Goal: Transaction & Acquisition: Purchase product/service

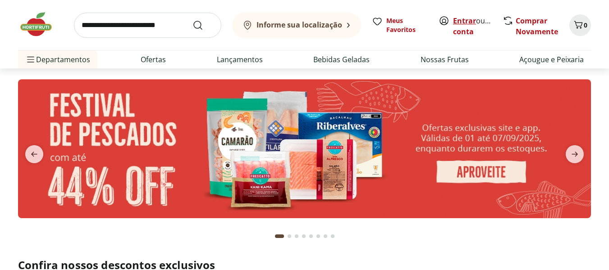
click at [469, 23] on link "Entrar" at bounding box center [464, 21] width 23 height 10
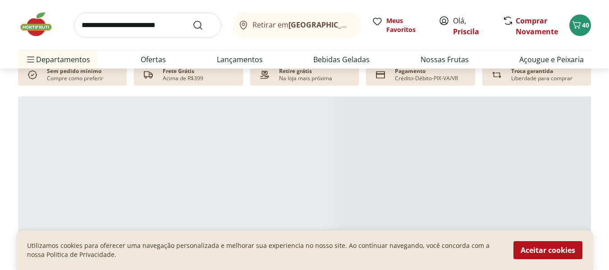
scroll to position [180, 0]
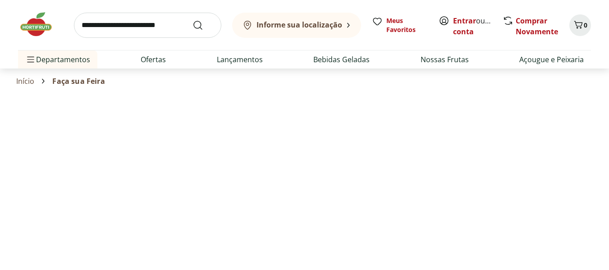
select select "**********"
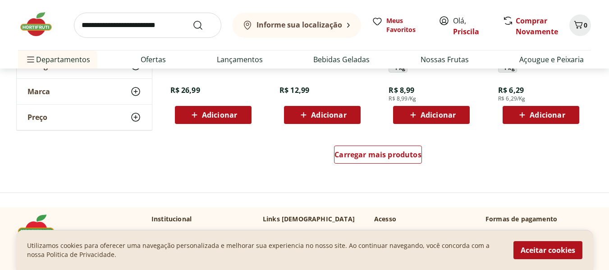
scroll to position [586, 0]
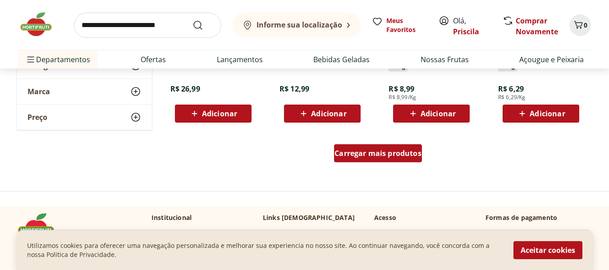
click at [340, 151] on span "Carregar mais produtos" at bounding box center [377, 153] width 87 height 7
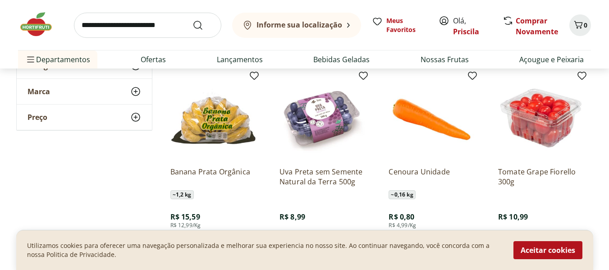
scroll to position [676, 0]
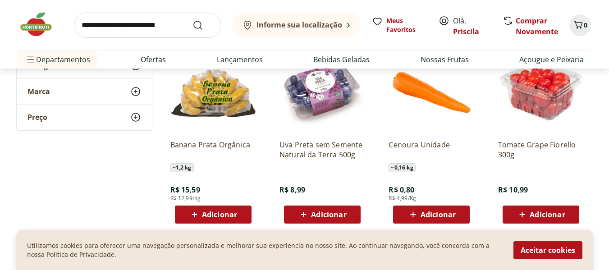
click at [324, 215] on span "Adicionar" at bounding box center [328, 214] width 35 height 7
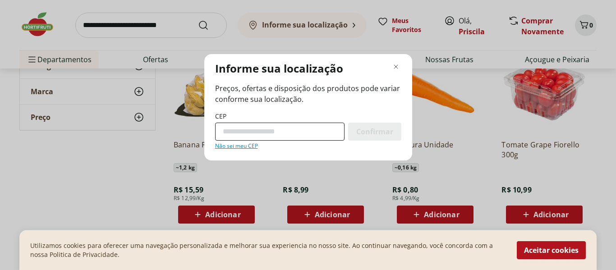
click at [251, 137] on input "CEP" at bounding box center [279, 132] width 129 height 18
type input "*********"
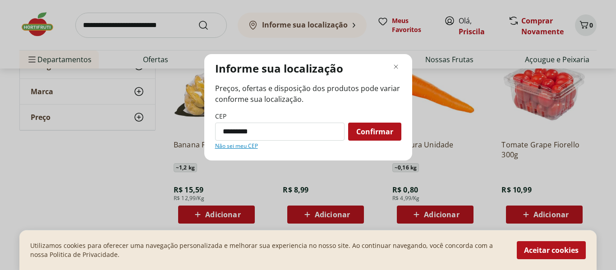
click at [368, 135] on span "Confirmar" at bounding box center [374, 131] width 37 height 7
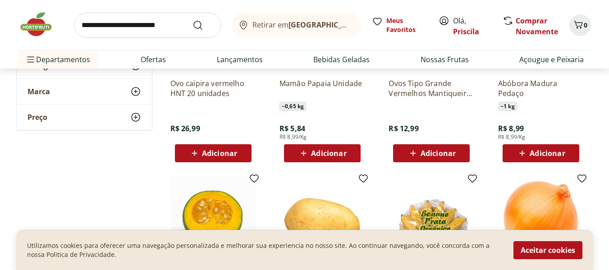
scroll to position [496, 0]
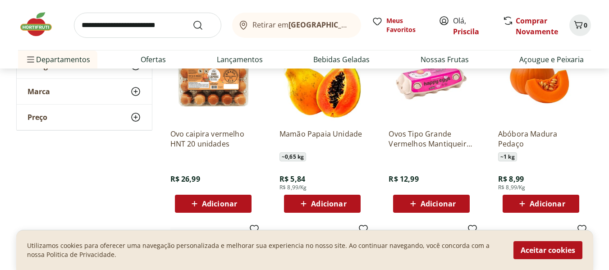
click at [325, 206] on span "Adicionar" at bounding box center [328, 203] width 35 height 7
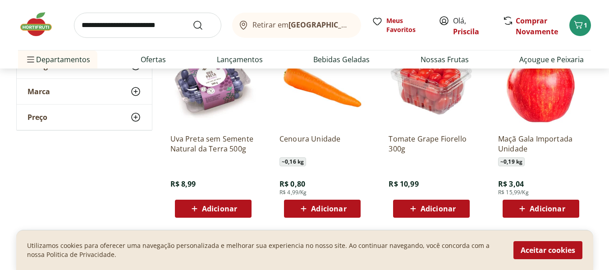
scroll to position [901, 0]
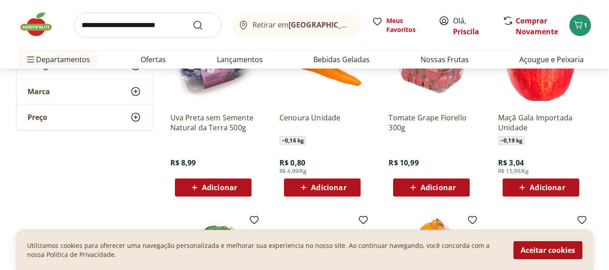
click at [222, 185] on span "Adicionar" at bounding box center [219, 187] width 35 height 7
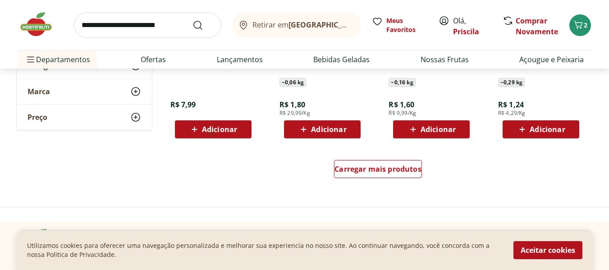
scroll to position [1172, 0]
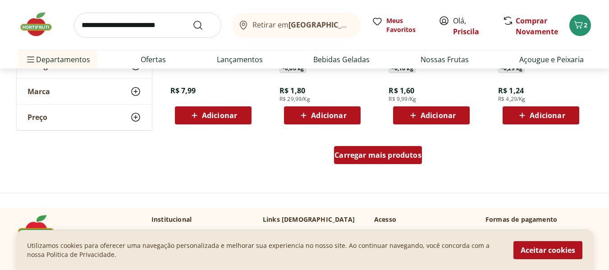
click at [394, 161] on div "Carregar mais produtos" at bounding box center [378, 155] width 88 height 18
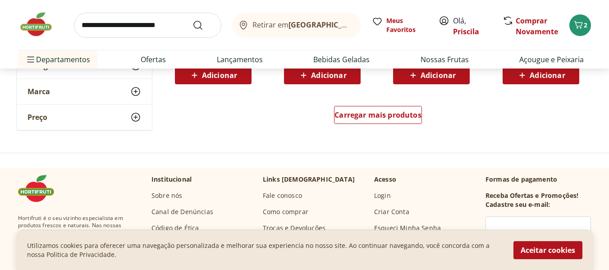
scroll to position [1803, 0]
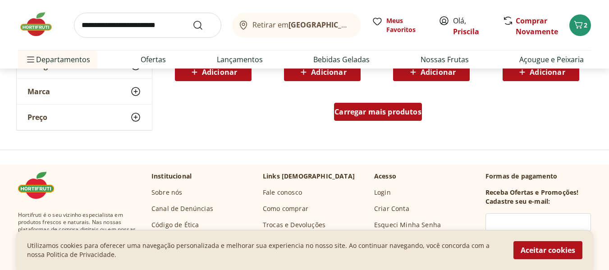
click at [380, 103] on div "Carregar mais produtos" at bounding box center [378, 112] width 88 height 18
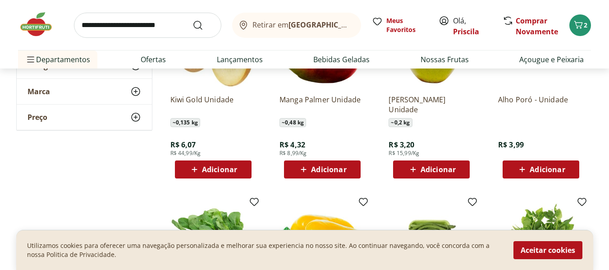
scroll to position [2119, 0]
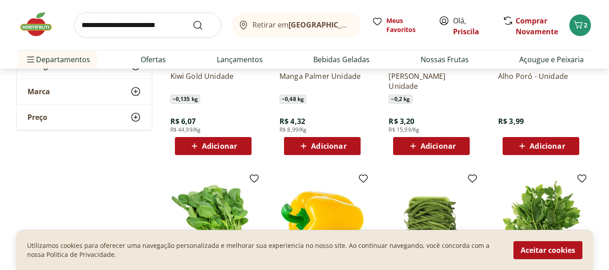
click at [229, 150] on span "Adicionar" at bounding box center [219, 145] width 35 height 7
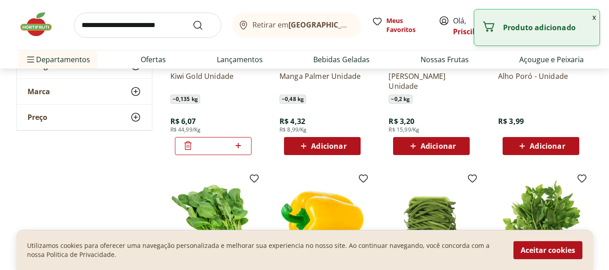
click at [240, 145] on icon at bounding box center [238, 145] width 11 height 11
type input "*"
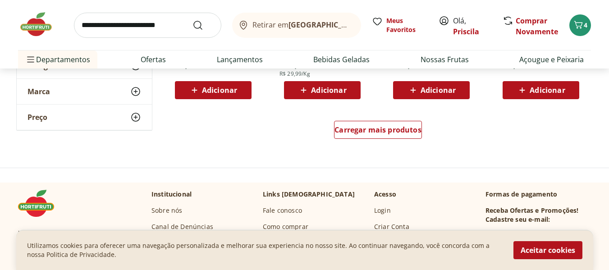
scroll to position [2389, 0]
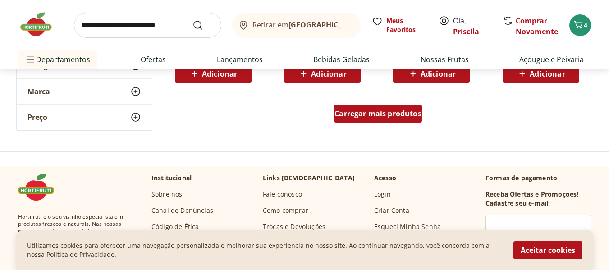
click at [408, 114] on span "Carregar mais produtos" at bounding box center [377, 113] width 87 height 7
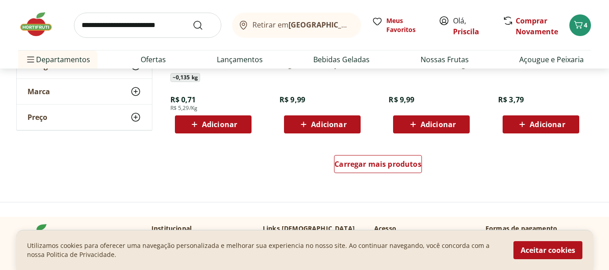
scroll to position [2930, 0]
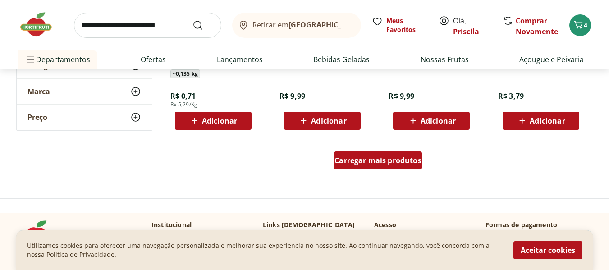
click at [375, 155] on div "Carregar mais produtos" at bounding box center [378, 160] width 88 height 18
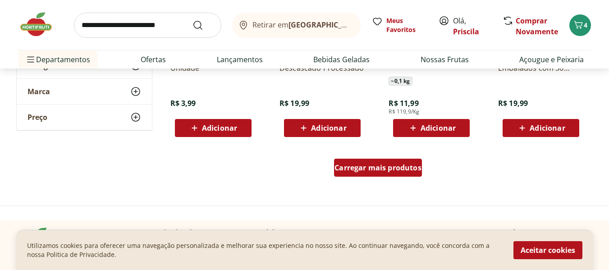
scroll to position [3516, 0]
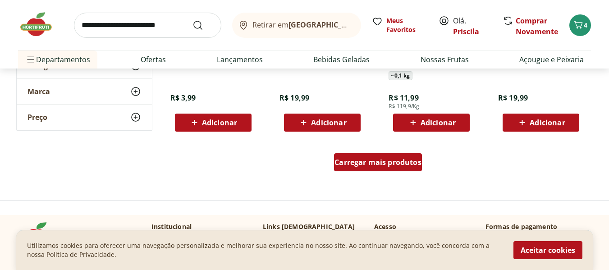
click at [375, 155] on div "Carregar mais produtos" at bounding box center [378, 162] width 88 height 18
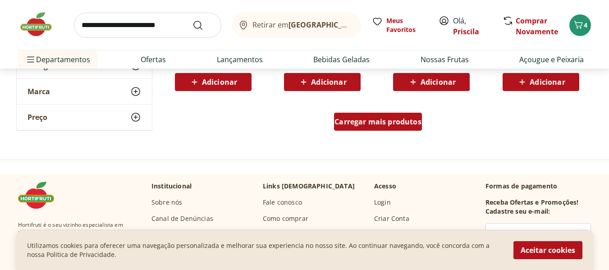
scroll to position [4147, 0]
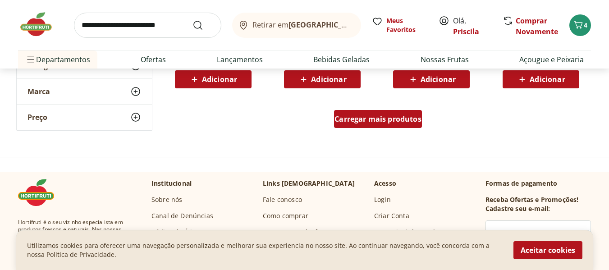
click at [374, 116] on span "Carregar mais produtos" at bounding box center [377, 118] width 87 height 7
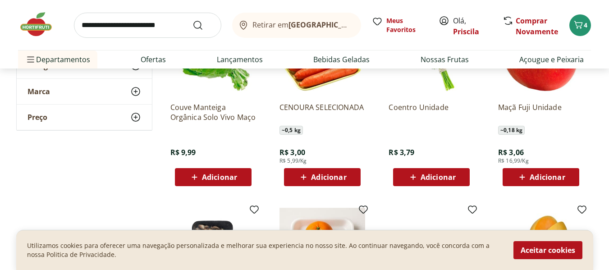
scroll to position [4417, 0]
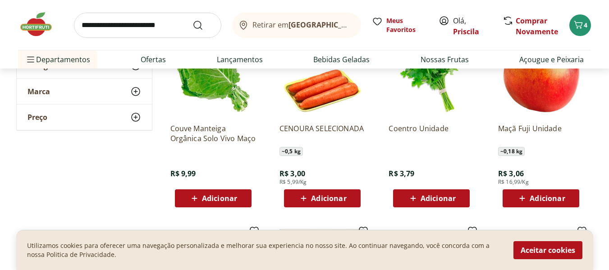
click at [220, 197] on span "Adicionar" at bounding box center [219, 198] width 35 height 7
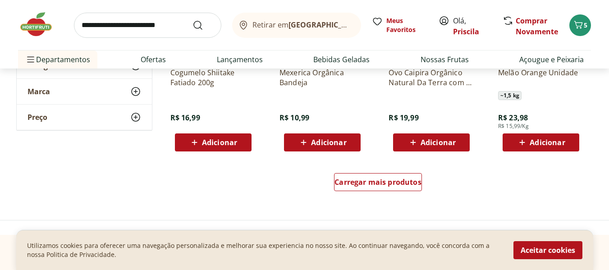
scroll to position [4688, 0]
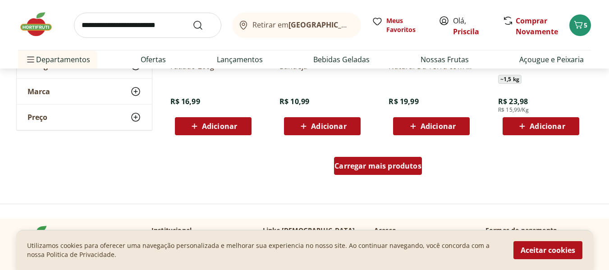
click at [363, 166] on span "Carregar mais produtos" at bounding box center [377, 165] width 87 height 7
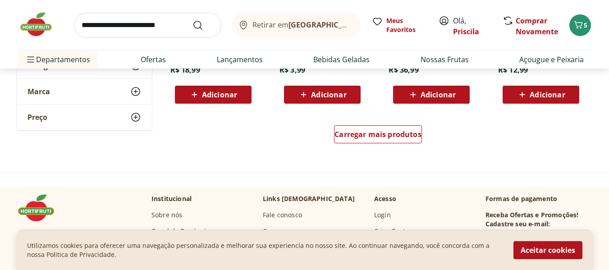
scroll to position [5319, 0]
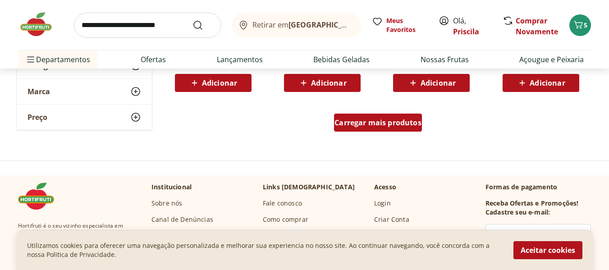
click at [374, 123] on span "Carregar mais produtos" at bounding box center [377, 122] width 87 height 7
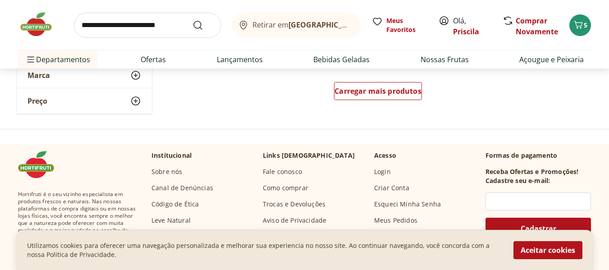
scroll to position [5950, 0]
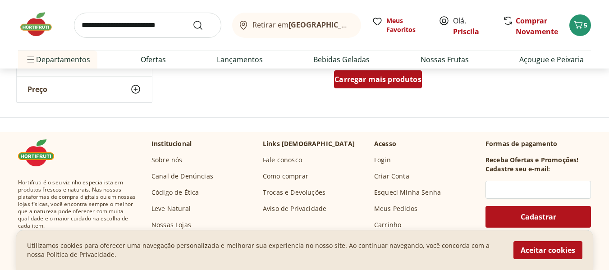
click at [366, 87] on div "Carregar mais produtos" at bounding box center [378, 79] width 88 height 18
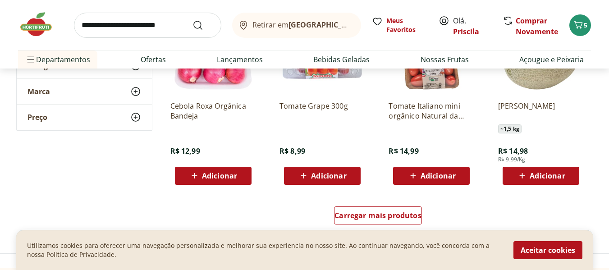
scroll to position [6401, 0]
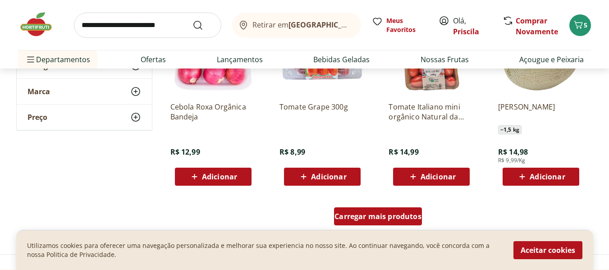
click at [375, 219] on span "Carregar mais produtos" at bounding box center [377, 216] width 87 height 7
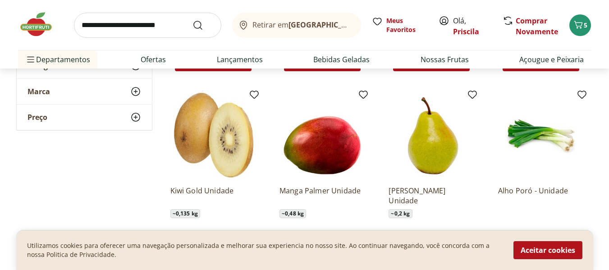
scroll to position [1938, 0]
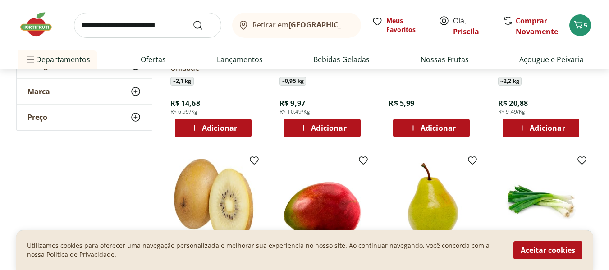
click at [146, 28] on input "search" at bounding box center [147, 25] width 147 height 25
type input "****"
click at [192, 20] on button "Submit Search" at bounding box center [203, 25] width 22 height 11
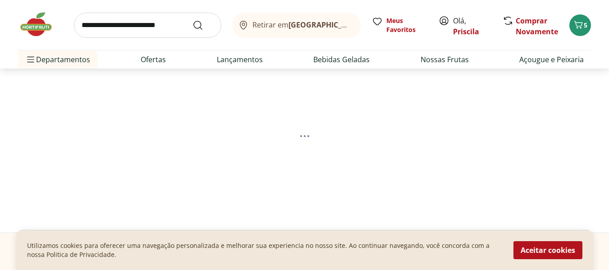
select select "**********"
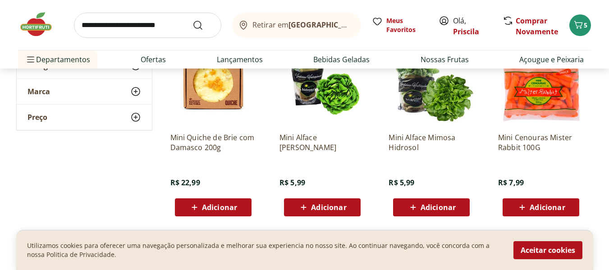
scroll to position [541, 0]
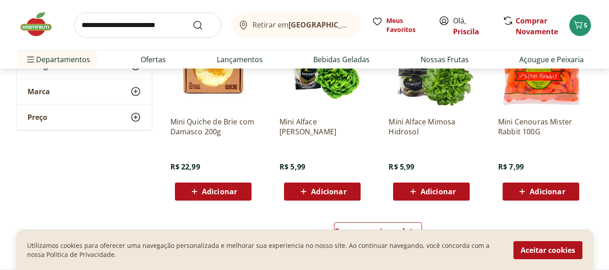
click at [549, 195] on span "Adicionar" at bounding box center [547, 191] width 35 height 7
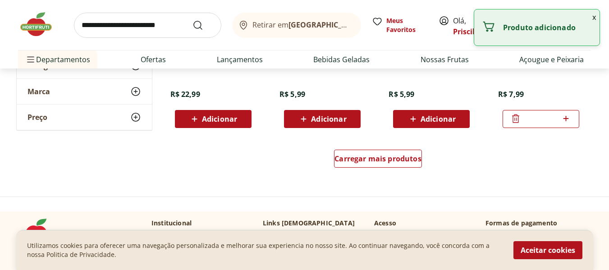
scroll to position [631, 0]
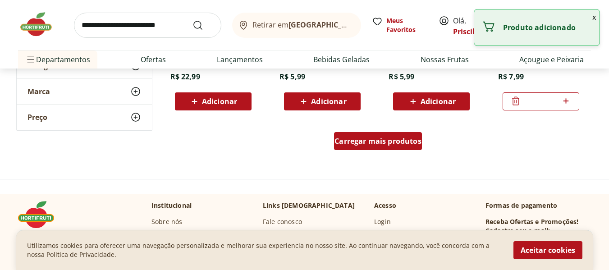
click at [400, 138] on span "Carregar mais produtos" at bounding box center [377, 140] width 87 height 7
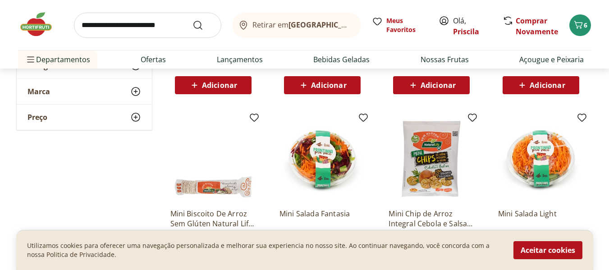
scroll to position [992, 0]
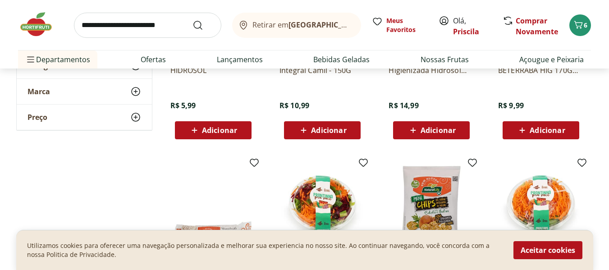
click at [436, 138] on div "Adicionar" at bounding box center [431, 130] width 62 height 16
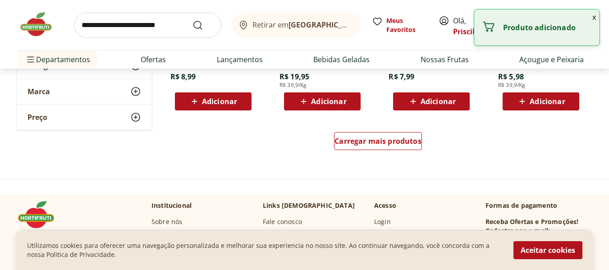
scroll to position [1217, 0]
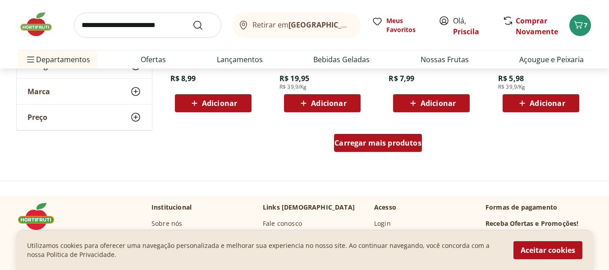
click at [389, 141] on span "Carregar mais produtos" at bounding box center [377, 142] width 87 height 7
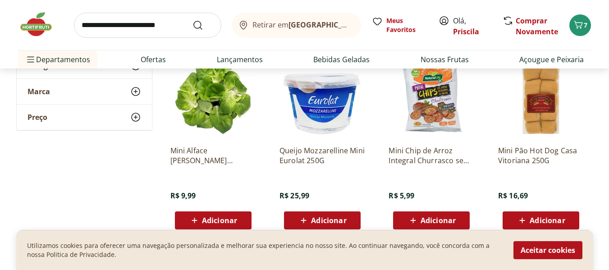
scroll to position [1623, 0]
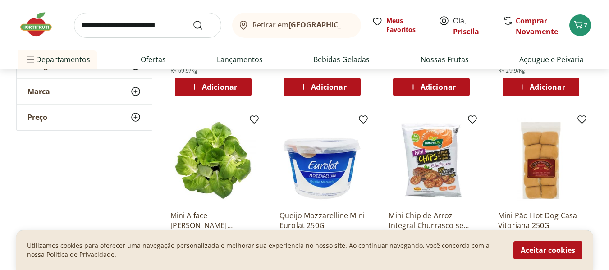
click at [169, 29] on input "search" at bounding box center [147, 25] width 147 height 25
type input "*******"
click at [192, 20] on button "Submit Search" at bounding box center [203, 25] width 22 height 11
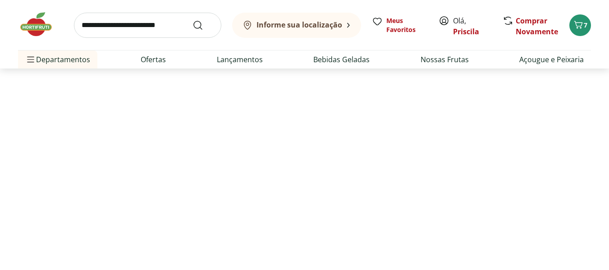
select select "**********"
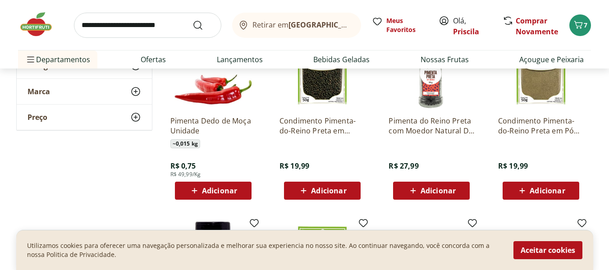
scroll to position [316, 0]
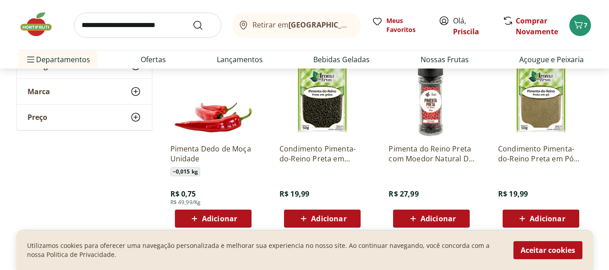
click at [201, 216] on span "Adicionar" at bounding box center [213, 218] width 48 height 11
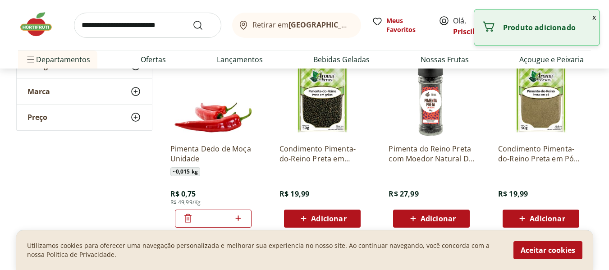
click at [237, 217] on icon at bounding box center [238, 218] width 11 height 11
type input "*"
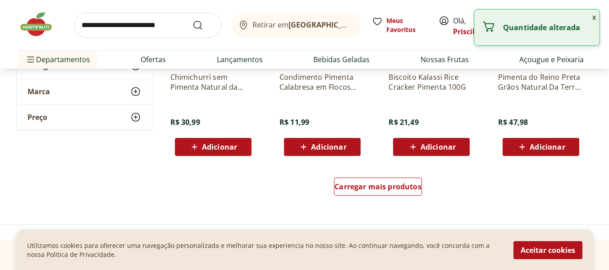
scroll to position [586, 0]
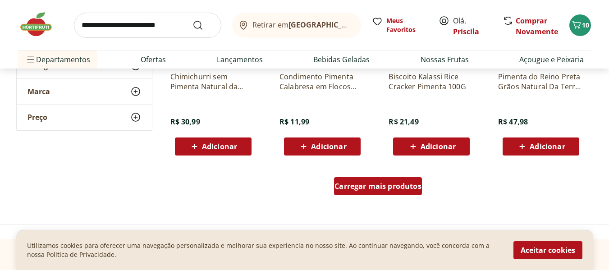
click at [344, 183] on span "Carregar mais produtos" at bounding box center [377, 186] width 87 height 7
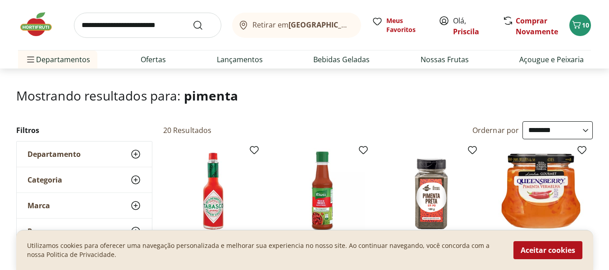
scroll to position [0, 0]
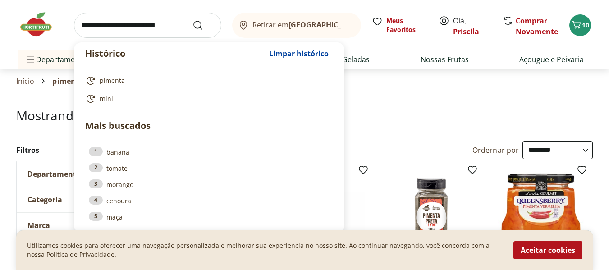
click at [114, 27] on input "search" at bounding box center [147, 25] width 147 height 25
click at [534, 62] on link "Açougue e Peixaria" at bounding box center [551, 59] width 64 height 11
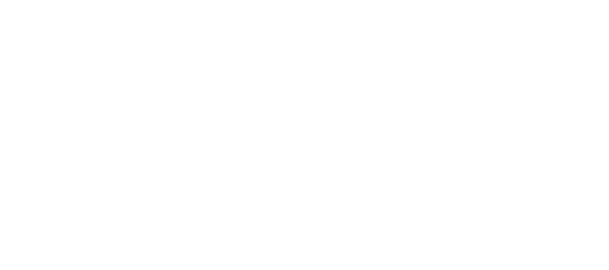
select select "**********"
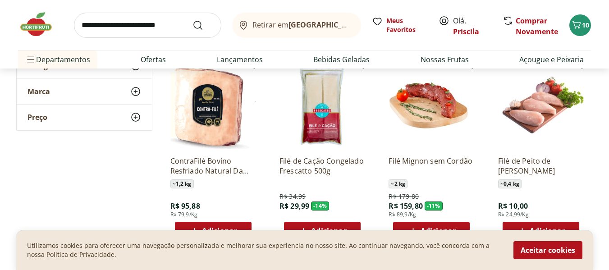
scroll to position [316, 0]
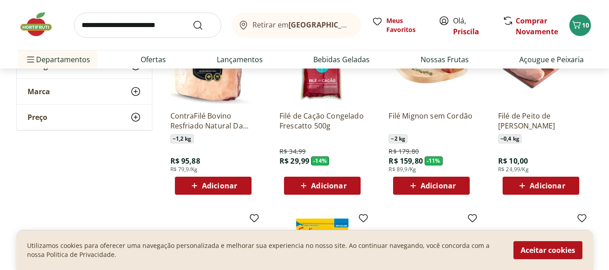
click at [550, 188] on span "Adicionar" at bounding box center [547, 185] width 35 height 7
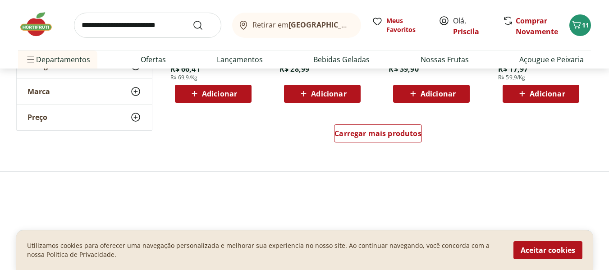
scroll to position [631, 0]
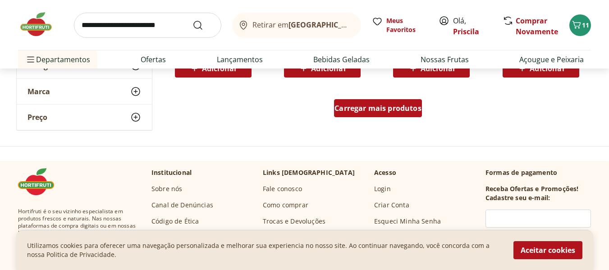
click at [339, 109] on span "Carregar mais produtos" at bounding box center [377, 108] width 87 height 7
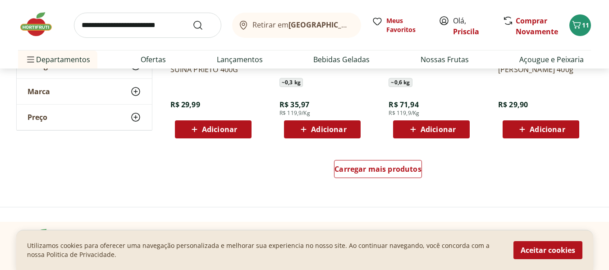
scroll to position [1172, 0]
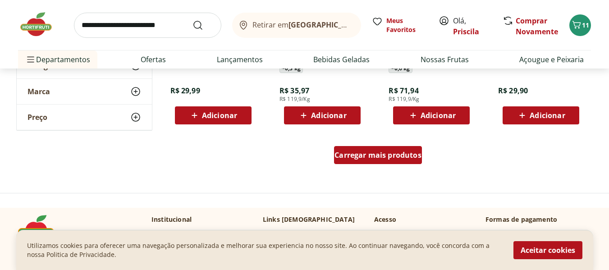
click at [348, 155] on span "Carregar mais produtos" at bounding box center [377, 154] width 87 height 7
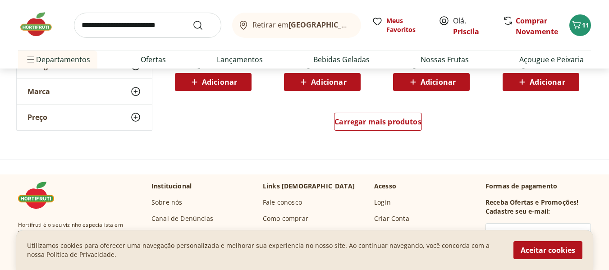
scroll to position [1803, 0]
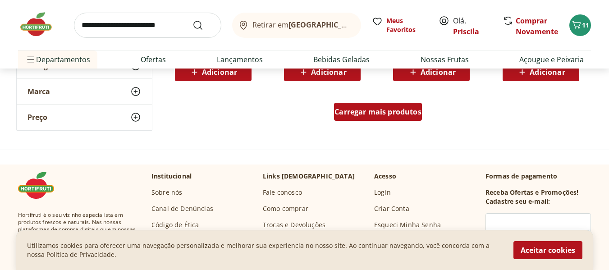
click at [355, 109] on span "Carregar mais produtos" at bounding box center [377, 111] width 87 height 7
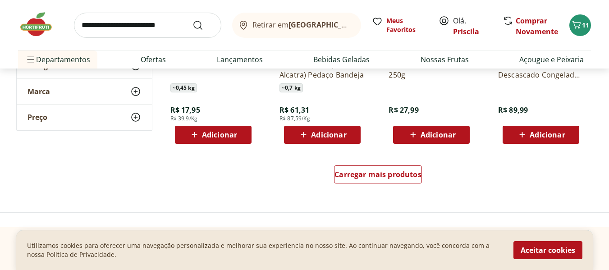
scroll to position [2344, 0]
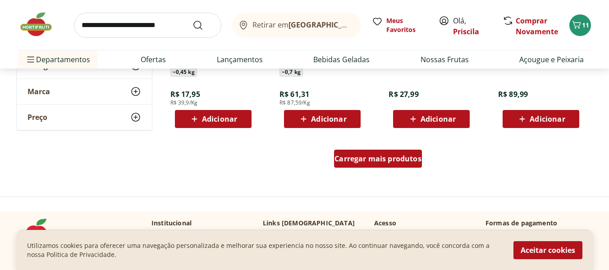
click at [393, 152] on div "Carregar mais produtos" at bounding box center [378, 159] width 88 height 18
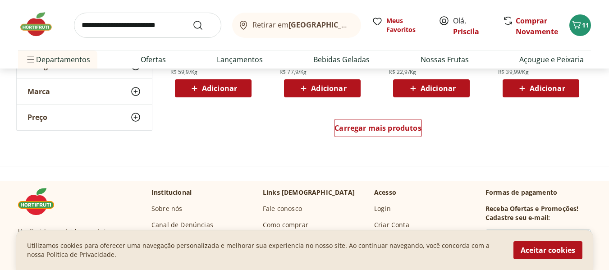
scroll to position [2975, 0]
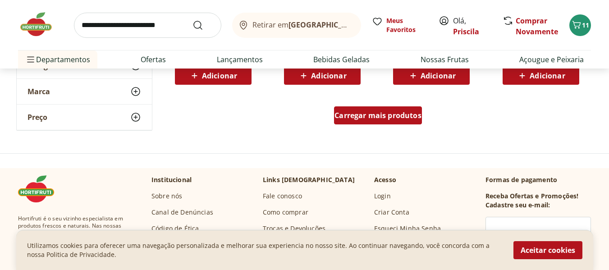
click at [345, 115] on span "Carregar mais produtos" at bounding box center [377, 115] width 87 height 7
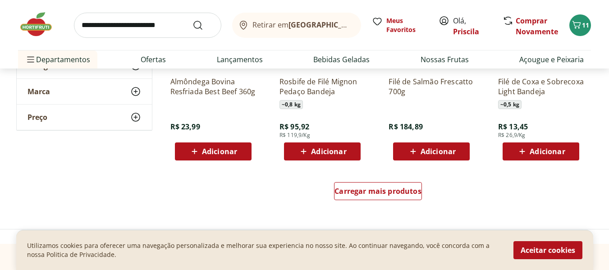
scroll to position [3516, 0]
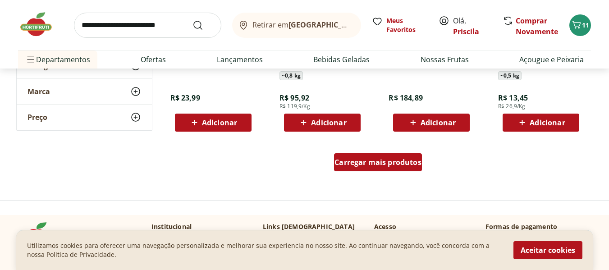
click at [415, 172] on link "Carregar mais produtos" at bounding box center [378, 164] width 88 height 22
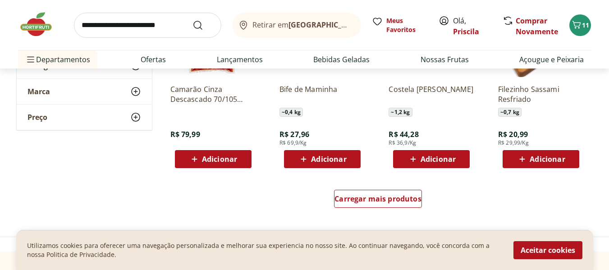
scroll to position [4102, 0]
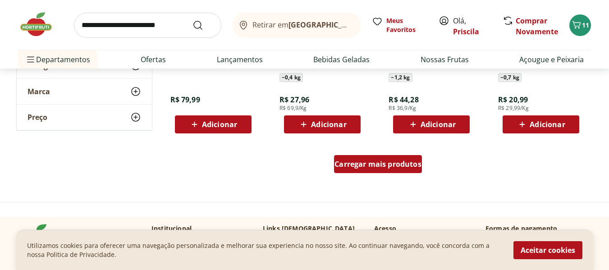
click at [395, 158] on div "Carregar mais produtos" at bounding box center [378, 164] width 88 height 18
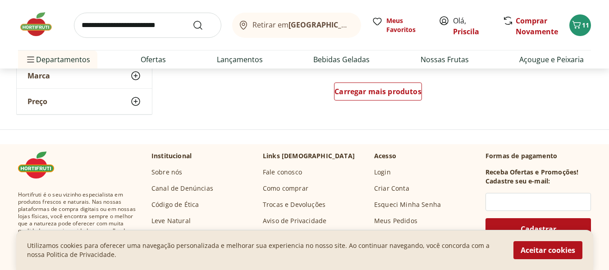
scroll to position [4778, 0]
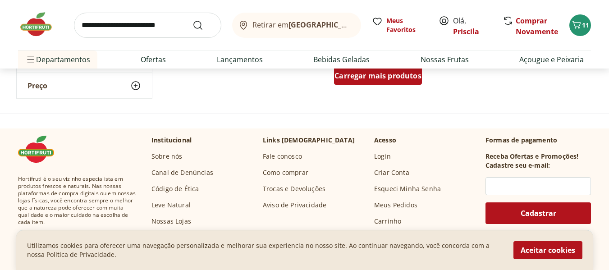
click at [365, 82] on div "Carregar mais produtos" at bounding box center [378, 76] width 88 height 18
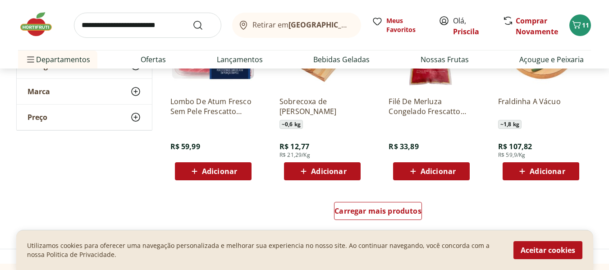
scroll to position [5274, 0]
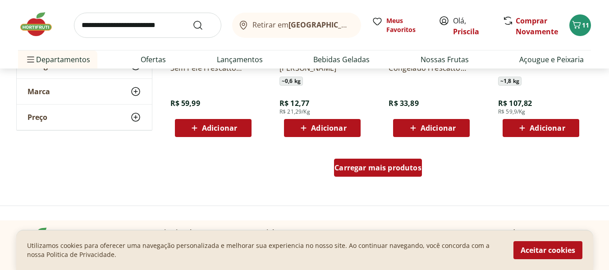
click at [340, 168] on span "Carregar mais produtos" at bounding box center [377, 167] width 87 height 7
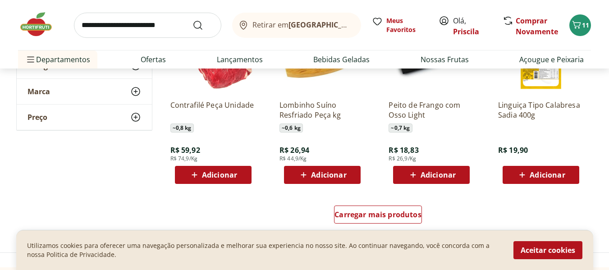
scroll to position [5860, 0]
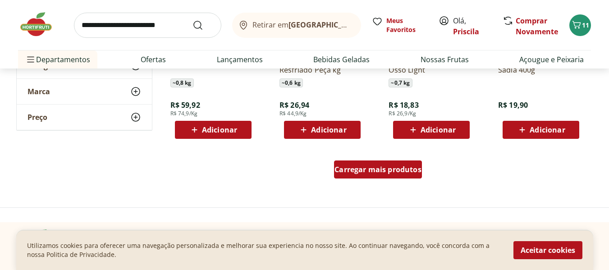
click at [343, 167] on span "Carregar mais produtos" at bounding box center [377, 169] width 87 height 7
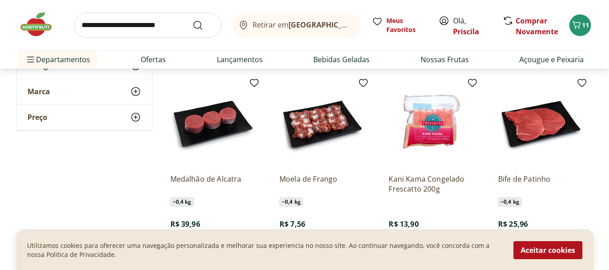
scroll to position [6175, 0]
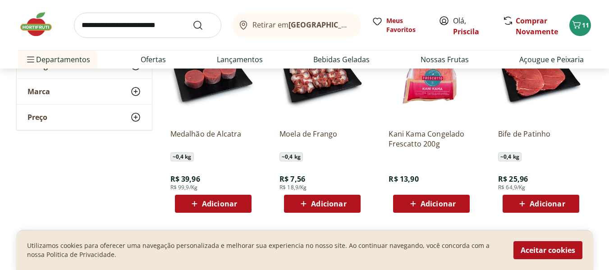
click at [228, 204] on span "Adicionar" at bounding box center [219, 203] width 35 height 7
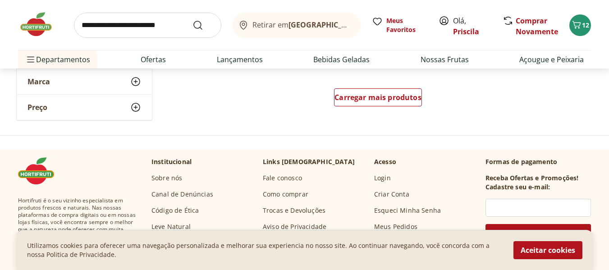
scroll to position [6536, 0]
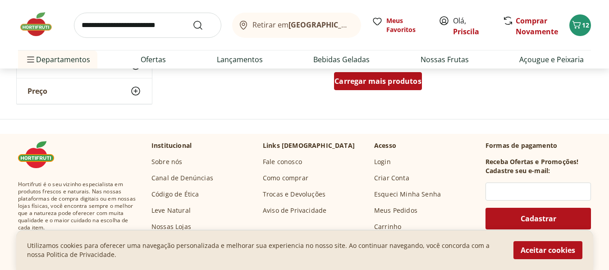
click at [378, 89] on div "Carregar mais produtos" at bounding box center [378, 81] width 88 height 18
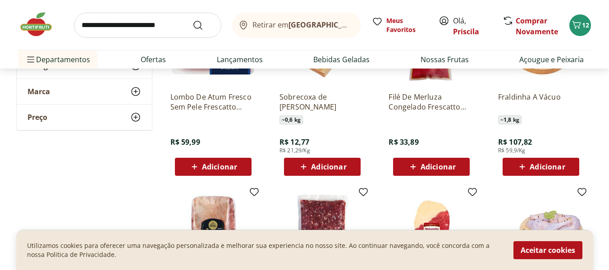
scroll to position [5229, 0]
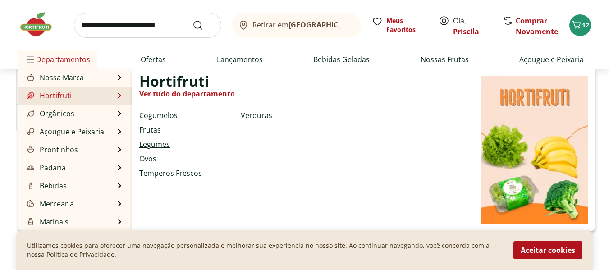
click at [152, 143] on link "Legumes" at bounding box center [154, 144] width 31 height 11
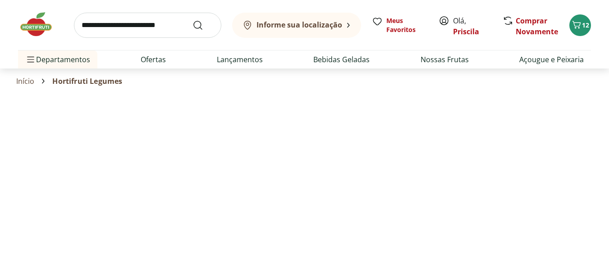
select select "**********"
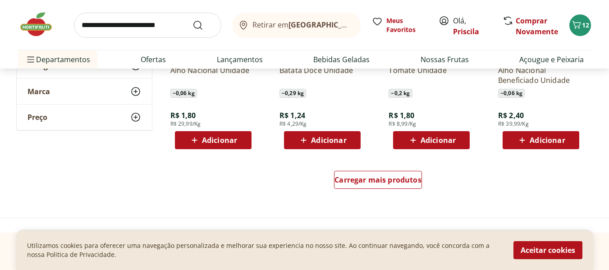
scroll to position [586, 0]
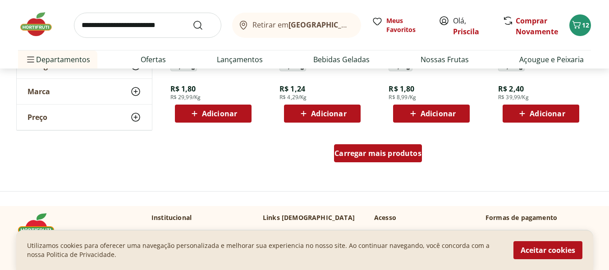
click at [361, 155] on span "Carregar mais produtos" at bounding box center [377, 153] width 87 height 7
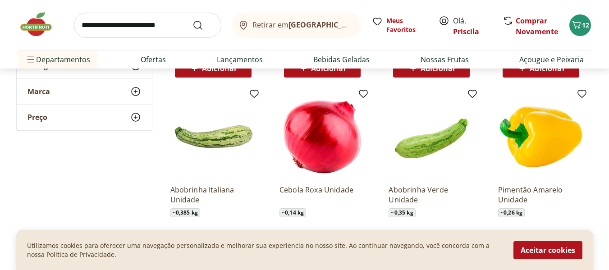
scroll to position [676, 0]
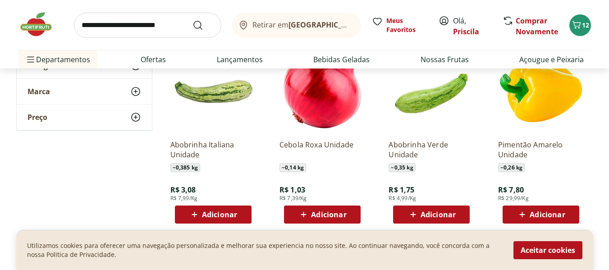
click at [447, 215] on span "Adicionar" at bounding box center [438, 214] width 35 height 7
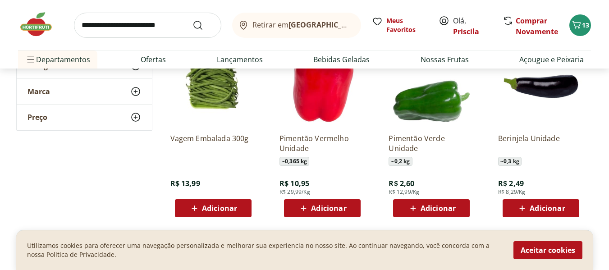
scroll to position [901, 0]
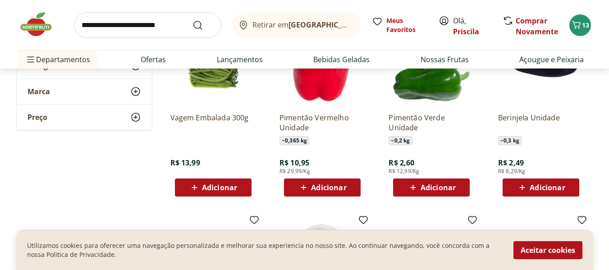
click at [428, 190] on span "Adicionar" at bounding box center [438, 187] width 35 height 7
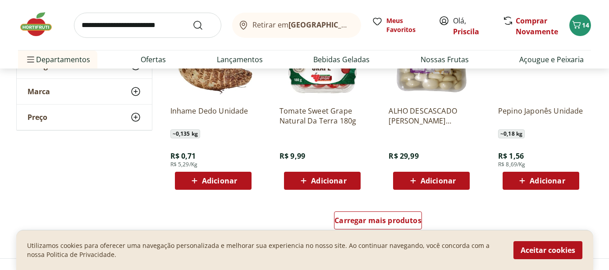
scroll to position [992, 0]
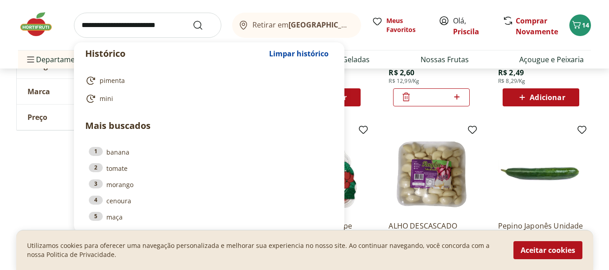
click at [106, 24] on input "search" at bounding box center [147, 25] width 147 height 25
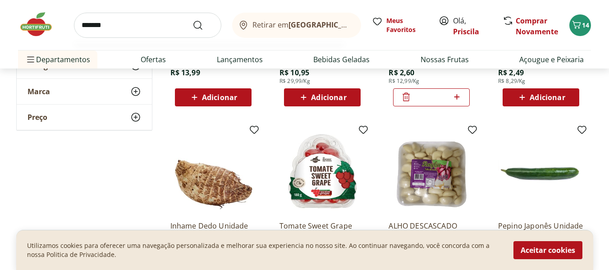
type input "*******"
click at [192, 20] on button "Submit Search" at bounding box center [203, 25] width 22 height 11
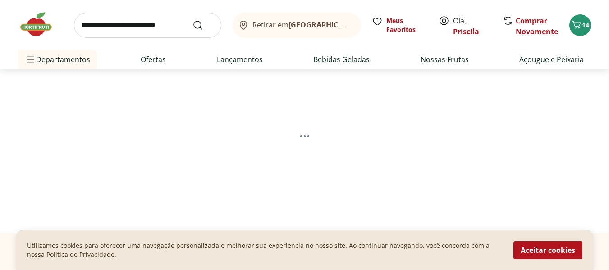
select select "**********"
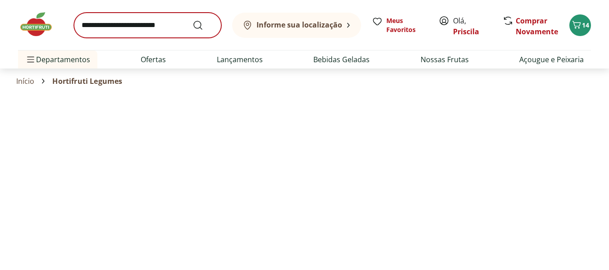
select select "**********"
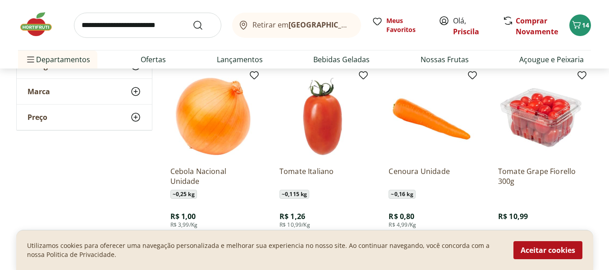
scroll to position [270, 0]
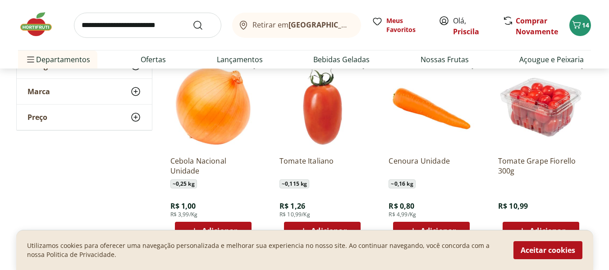
click at [145, 36] on input "search" at bounding box center [147, 25] width 147 height 25
type input "*******"
click at [192, 20] on button "Submit Search" at bounding box center [203, 25] width 22 height 11
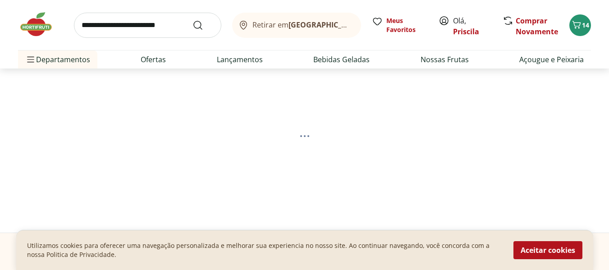
select select "**********"
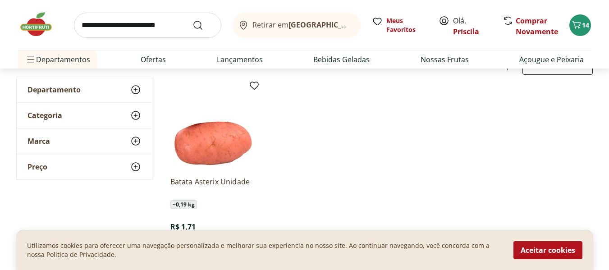
scroll to position [135, 0]
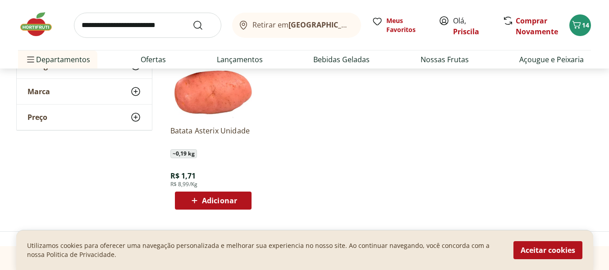
click at [207, 197] on span "Adicionar" at bounding box center [219, 200] width 35 height 7
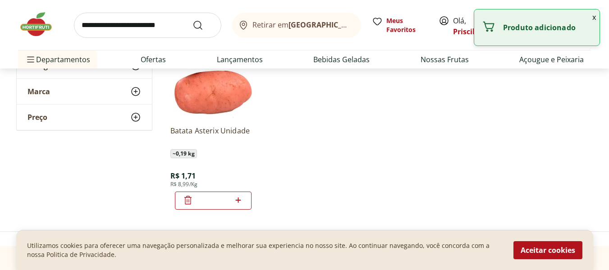
click at [240, 201] on icon at bounding box center [238, 200] width 11 height 11
type input "*"
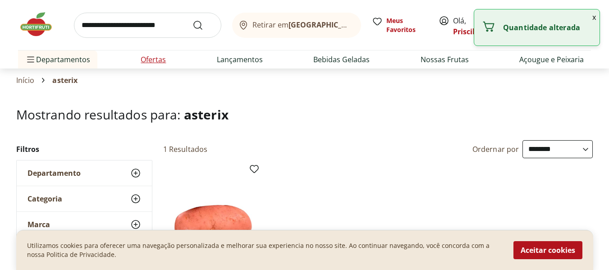
scroll to position [0, 0]
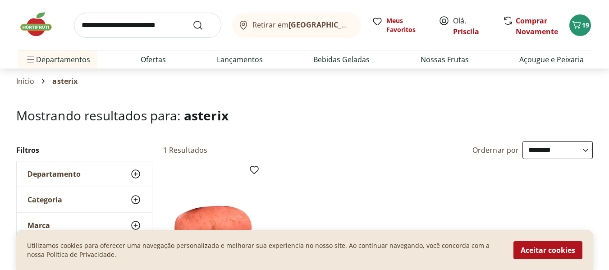
click at [141, 34] on input "search" at bounding box center [147, 25] width 147 height 25
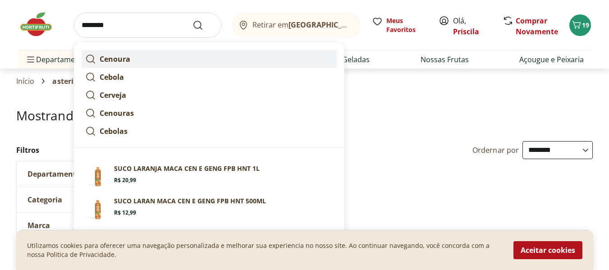
click at [109, 61] on strong "Cenoura" at bounding box center [115, 59] width 31 height 10
type input "*******"
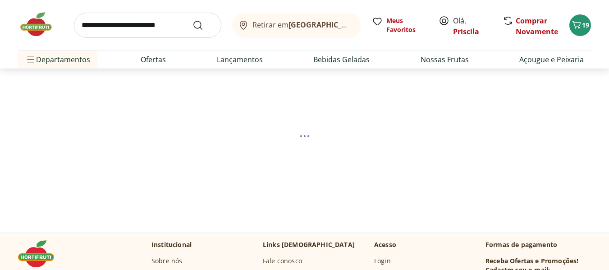
select select "**********"
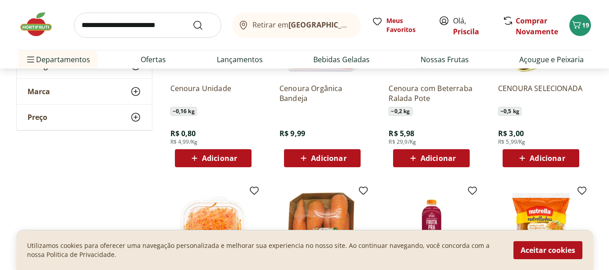
scroll to position [180, 0]
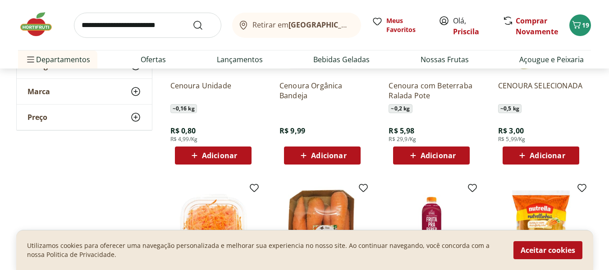
click at [212, 158] on span "Adicionar" at bounding box center [219, 155] width 35 height 7
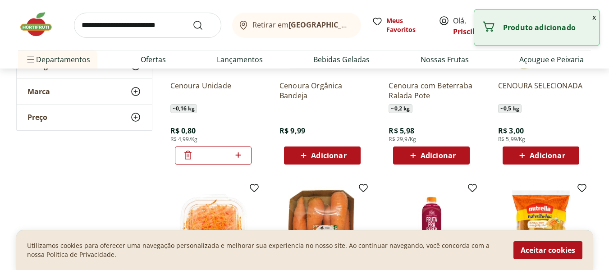
click at [240, 156] on icon at bounding box center [238, 155] width 11 height 11
type input "*"
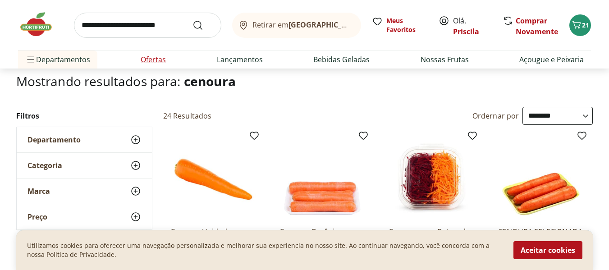
scroll to position [0, 0]
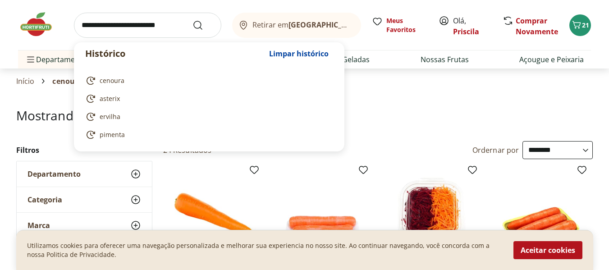
click at [150, 30] on input "search" at bounding box center [147, 25] width 147 height 25
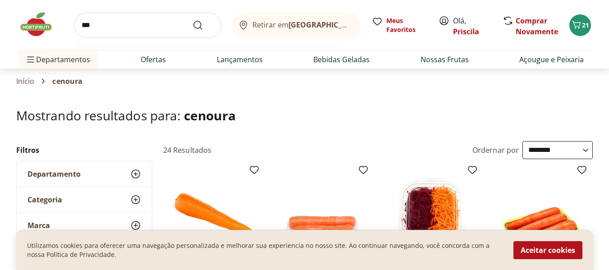
type input "***"
click at [192, 20] on button "Submit Search" at bounding box center [203, 25] width 22 height 11
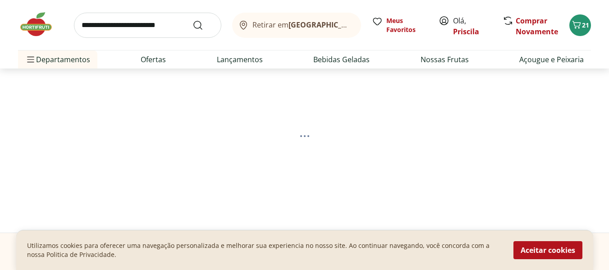
select select "**********"
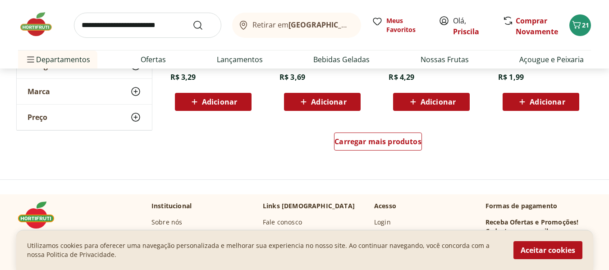
scroll to position [631, 0]
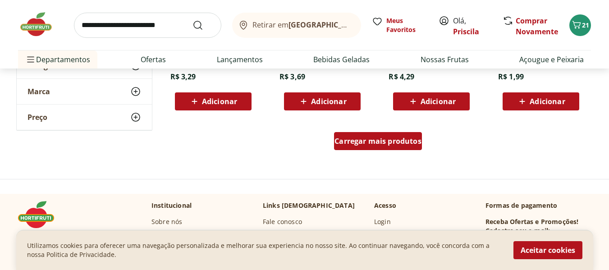
click at [398, 148] on div "Carregar mais produtos" at bounding box center [378, 141] width 88 height 18
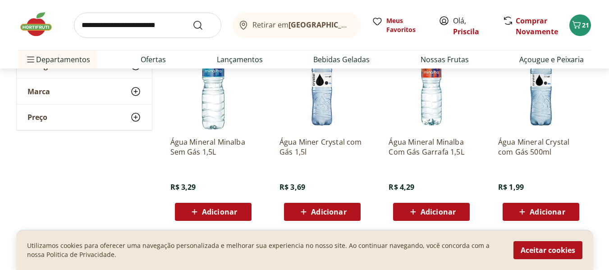
scroll to position [541, 0]
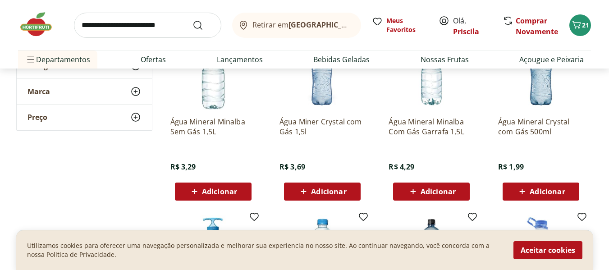
click at [418, 190] on icon at bounding box center [412, 191] width 11 height 11
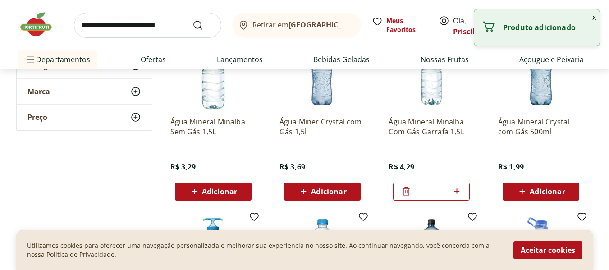
click at [457, 190] on icon at bounding box center [456, 190] width 5 height 5
type input "*"
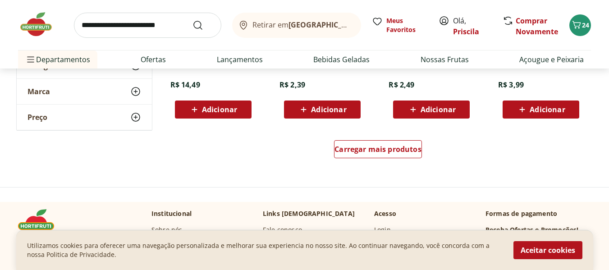
scroll to position [1217, 0]
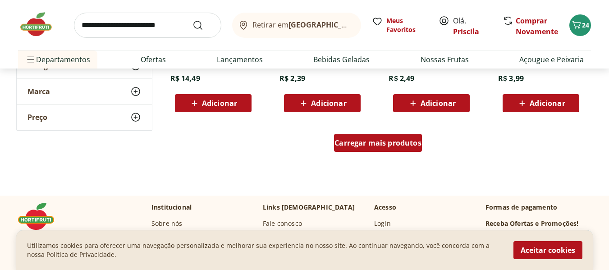
click at [352, 149] on div "Carregar mais produtos" at bounding box center [378, 143] width 88 height 18
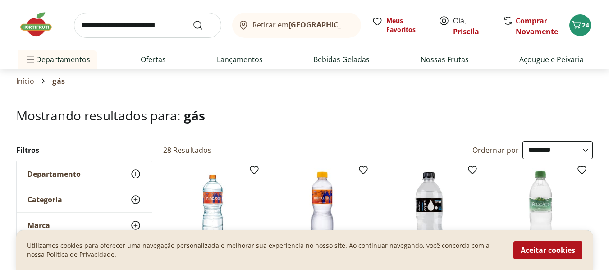
click at [124, 28] on input "search" at bounding box center [147, 25] width 147 height 25
type input "****"
click at [192, 20] on button "Submit Search" at bounding box center [203, 25] width 22 height 11
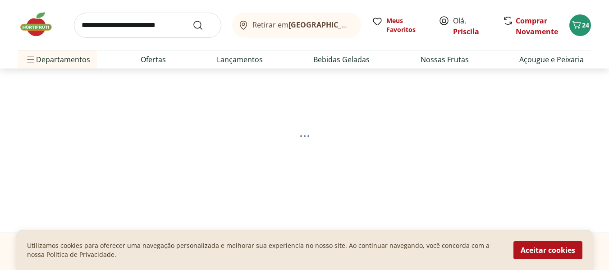
select select "**********"
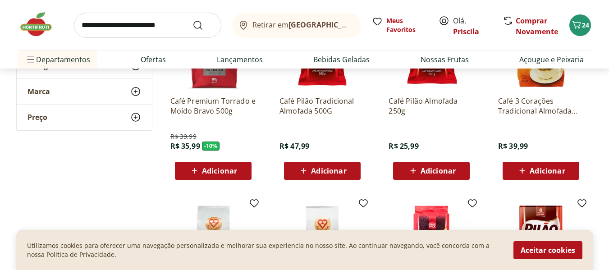
scroll to position [180, 0]
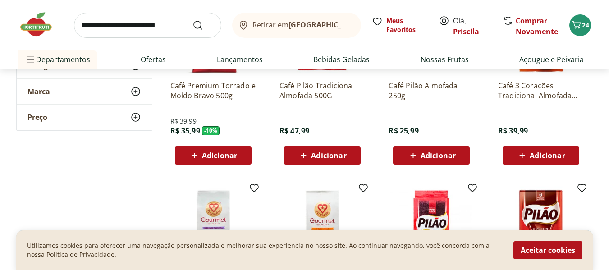
click at [320, 152] on span "Adicionar" at bounding box center [328, 155] width 35 height 7
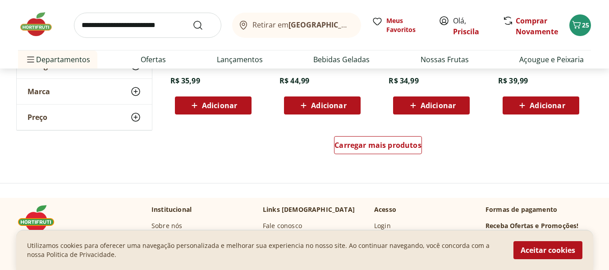
scroll to position [1803, 0]
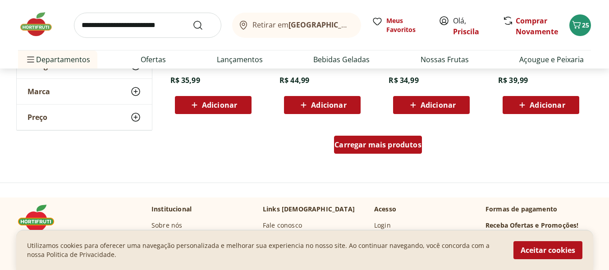
click at [359, 136] on div "Carregar mais produtos" at bounding box center [378, 145] width 88 height 18
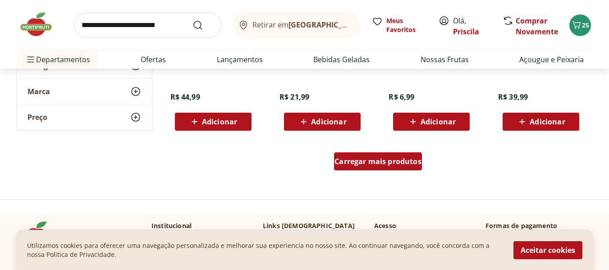
scroll to position [2389, 0]
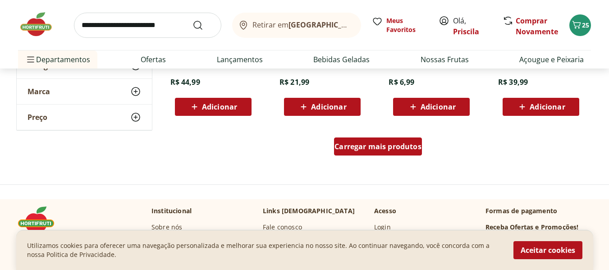
click at [359, 141] on div "Carregar mais produtos" at bounding box center [378, 146] width 88 height 18
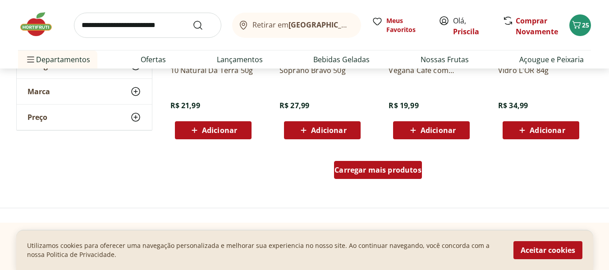
scroll to position [2975, 0]
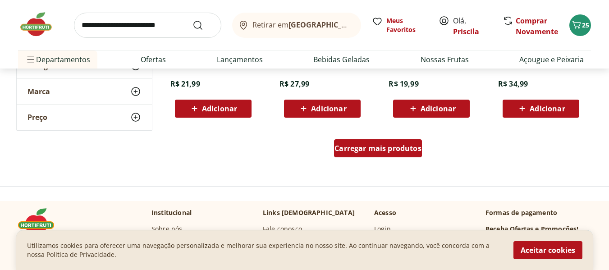
click at [359, 145] on span "Carregar mais produtos" at bounding box center [377, 148] width 87 height 7
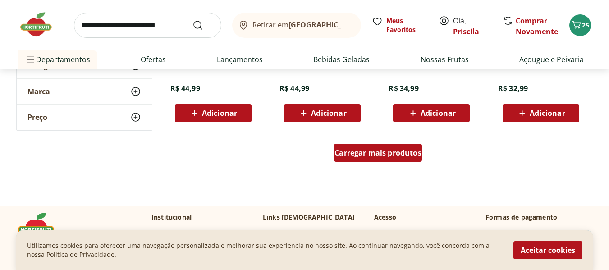
scroll to position [3561, 0]
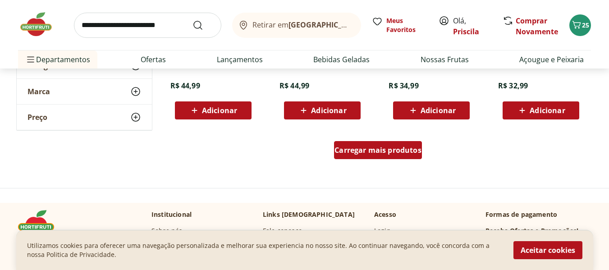
click at [359, 144] on div "Carregar mais produtos" at bounding box center [378, 150] width 88 height 18
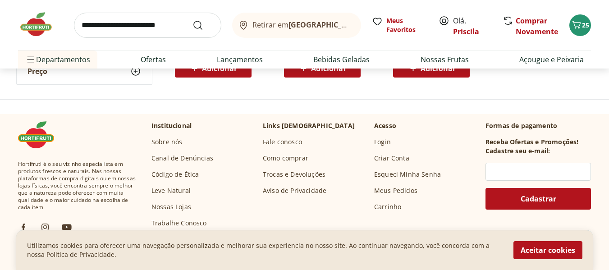
scroll to position [4012, 0]
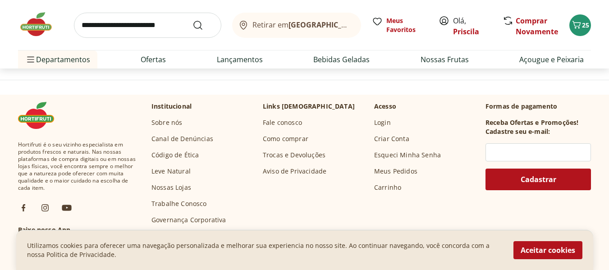
click at [157, 32] on input "search" at bounding box center [147, 25] width 147 height 25
type input "******"
click at [192, 20] on button "Submit Search" at bounding box center [203, 25] width 22 height 11
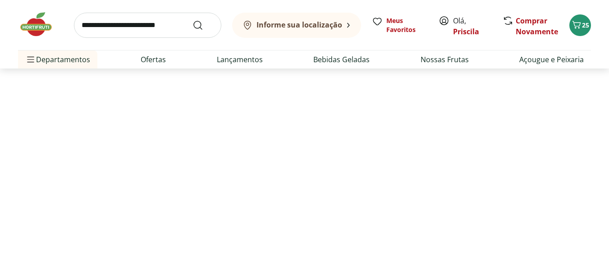
select select "**********"
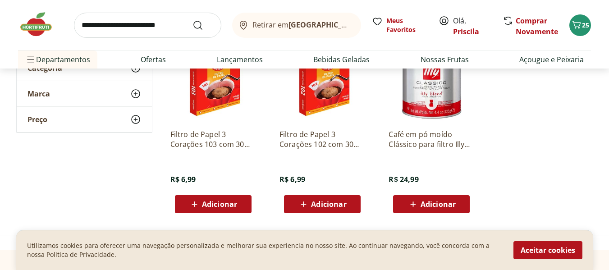
scroll to position [135, 0]
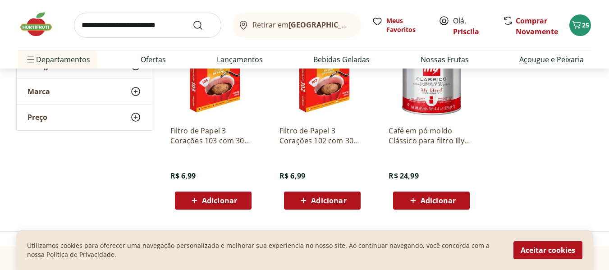
click at [313, 200] on span "Adicionar" at bounding box center [328, 200] width 35 height 7
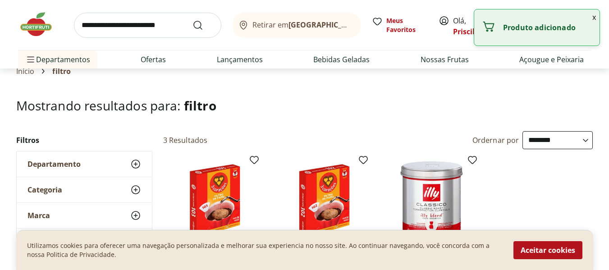
scroll to position [0, 0]
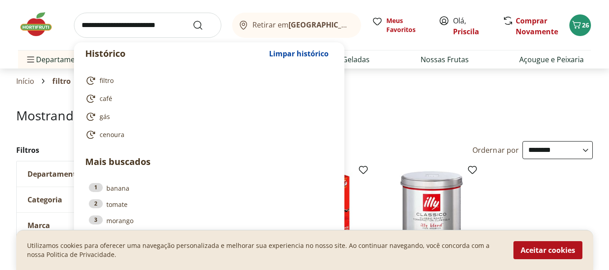
click at [168, 27] on input "search" at bounding box center [147, 25] width 147 height 25
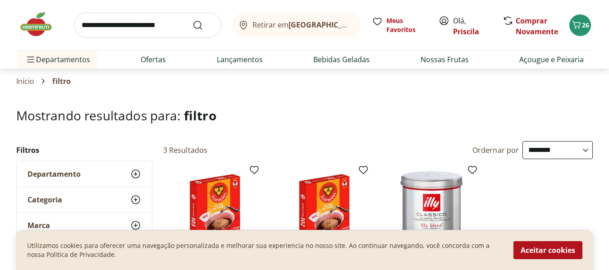
click at [434, 115] on h1 "Mostrando resultados para: filtro" at bounding box center [304, 115] width 577 height 14
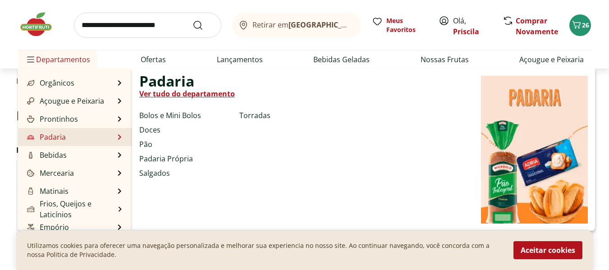
scroll to position [45, 0]
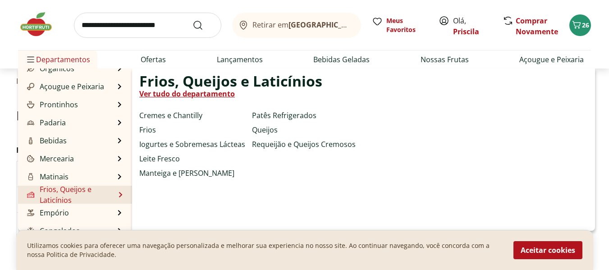
click at [48, 190] on link "Frios, Queijos e Laticínios" at bounding box center [70, 195] width 90 height 22
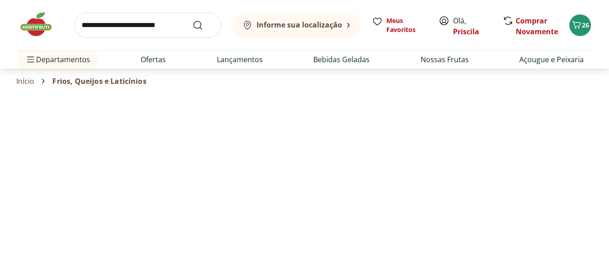
select select "**********"
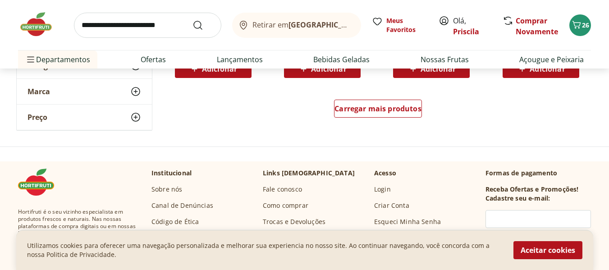
scroll to position [631, 0]
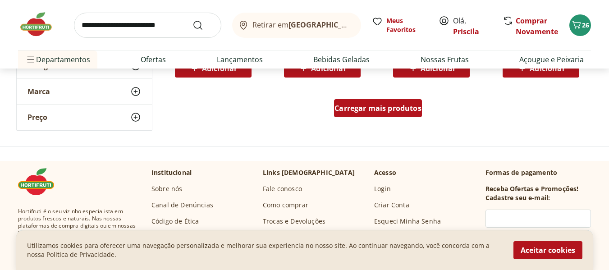
click at [364, 111] on span "Carregar mais produtos" at bounding box center [377, 108] width 87 height 7
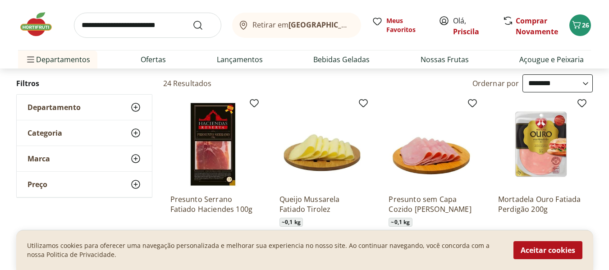
scroll to position [0, 0]
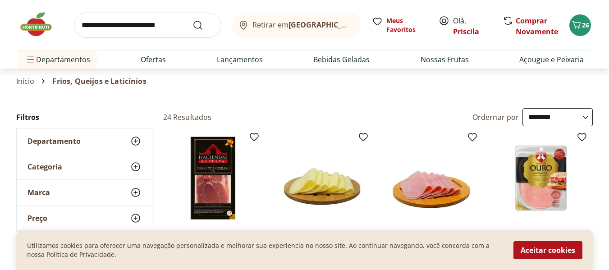
click at [30, 82] on link "Início" at bounding box center [25, 81] width 18 height 8
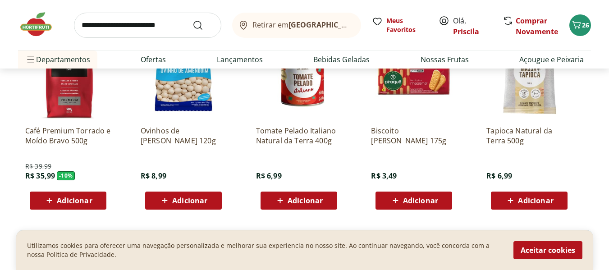
scroll to position [1307, 0]
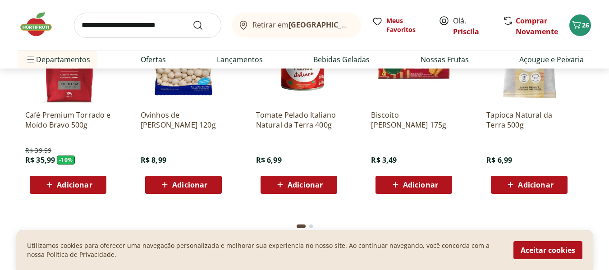
click at [534, 188] on span "Adicionar" at bounding box center [535, 184] width 35 height 7
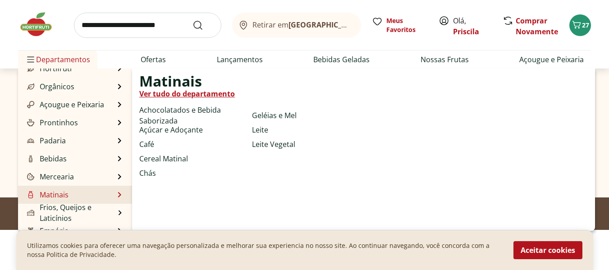
scroll to position [45, 0]
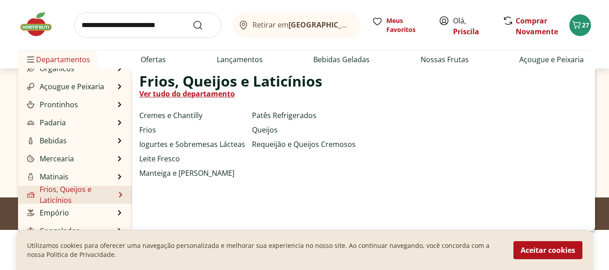
click at [195, 96] on link "Ver tudo do departamento" at bounding box center [187, 93] width 96 height 11
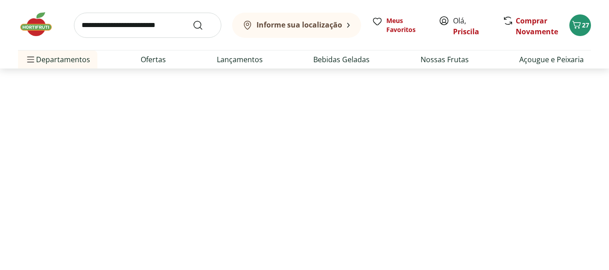
select select "**********"
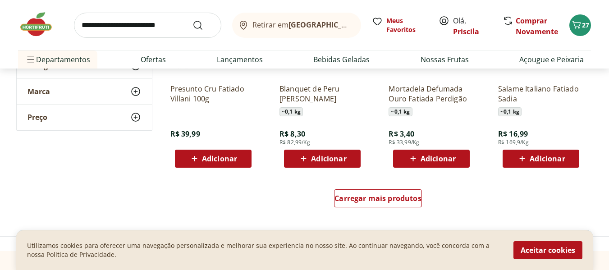
scroll to position [586, 0]
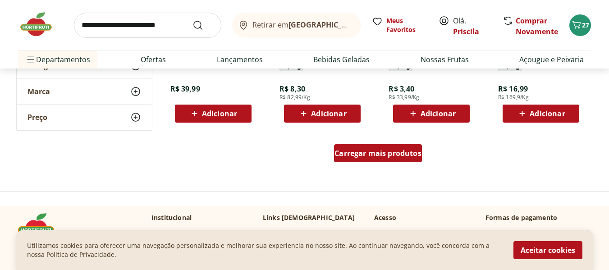
click at [384, 155] on span "Carregar mais produtos" at bounding box center [377, 153] width 87 height 7
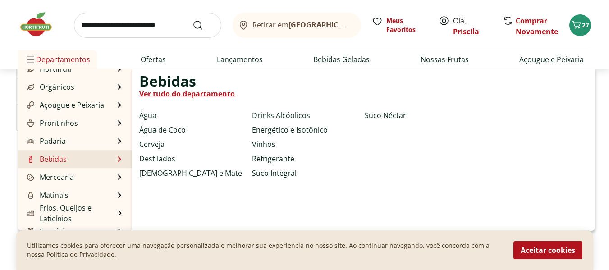
scroll to position [45, 0]
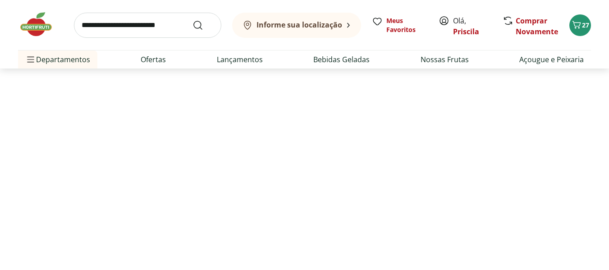
select select "**********"
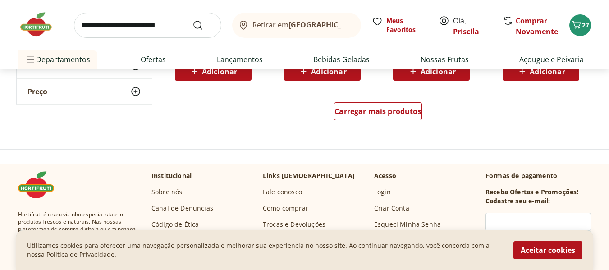
scroll to position [631, 0]
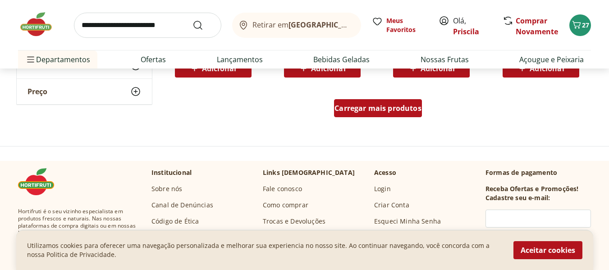
click at [350, 110] on span "Carregar mais produtos" at bounding box center [377, 108] width 87 height 7
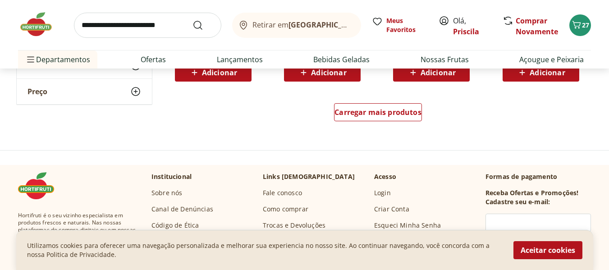
scroll to position [1217, 0]
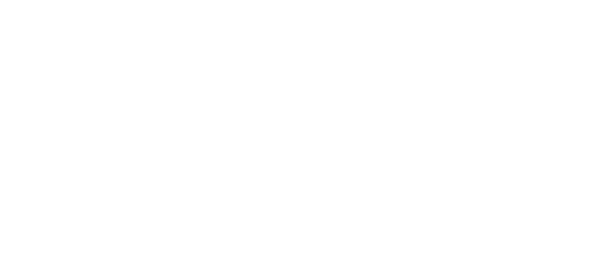
select select "**********"
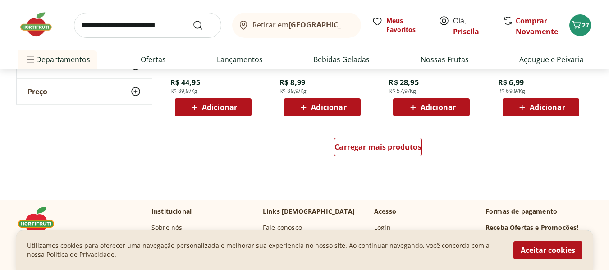
scroll to position [631, 0]
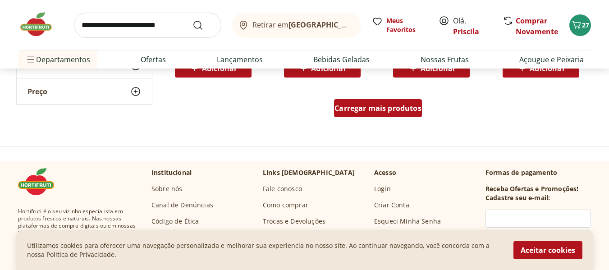
click at [344, 103] on div "Carregar mais produtos" at bounding box center [378, 108] width 88 height 18
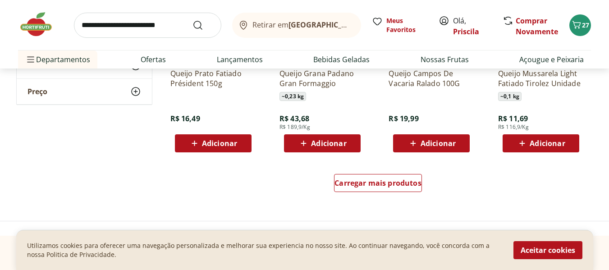
scroll to position [1172, 0]
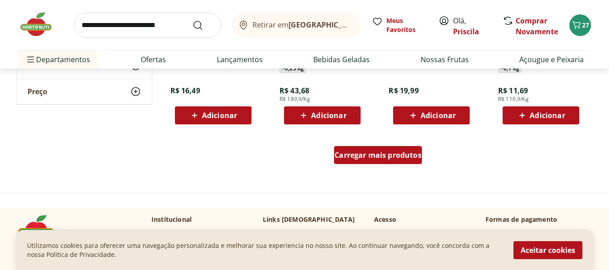
click at [347, 156] on span "Carregar mais produtos" at bounding box center [377, 154] width 87 height 7
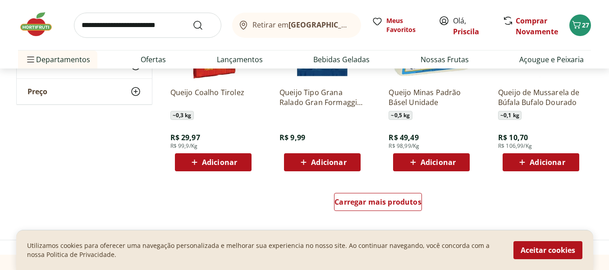
scroll to position [1758, 0]
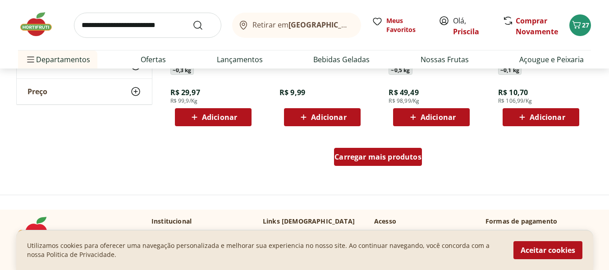
click at [359, 160] on span "Carregar mais produtos" at bounding box center [377, 156] width 87 height 7
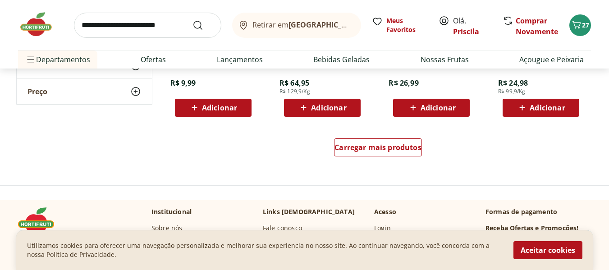
scroll to position [2389, 0]
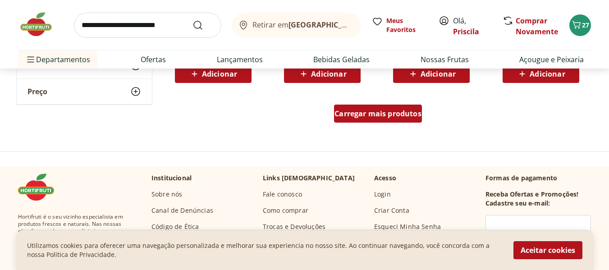
click at [366, 116] on span "Carregar mais produtos" at bounding box center [377, 113] width 87 height 7
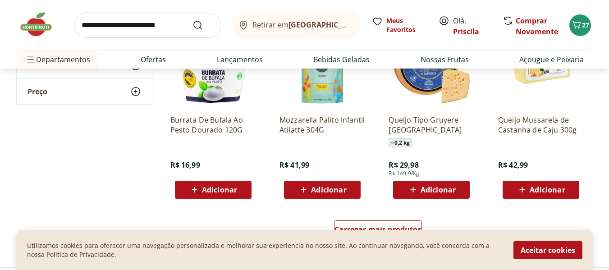
scroll to position [2885, 0]
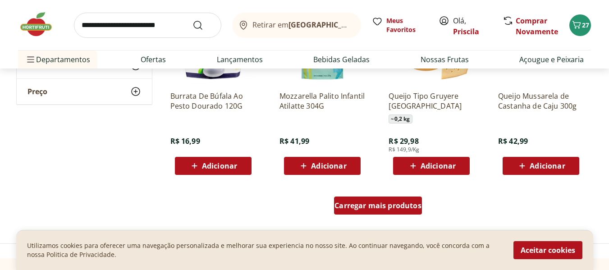
click at [354, 207] on span "Carregar mais produtos" at bounding box center [377, 205] width 87 height 7
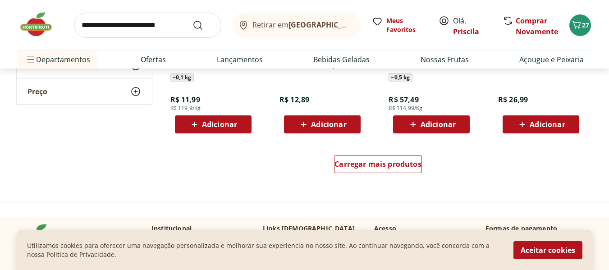
scroll to position [3516, 0]
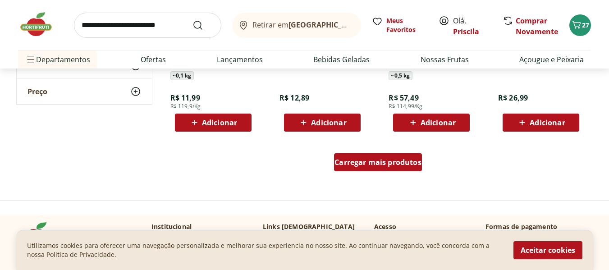
click at [362, 164] on span "Carregar mais produtos" at bounding box center [377, 162] width 87 height 7
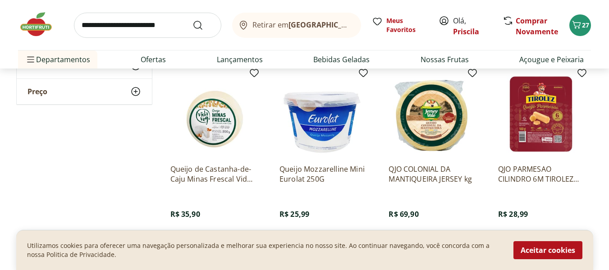
scroll to position [3967, 0]
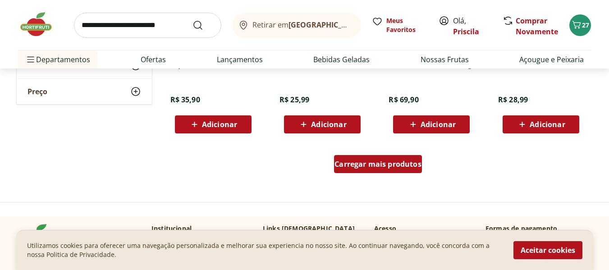
click at [360, 164] on span "Carregar mais produtos" at bounding box center [377, 163] width 87 height 7
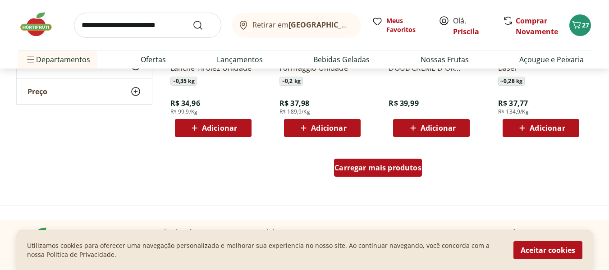
scroll to position [4688, 0]
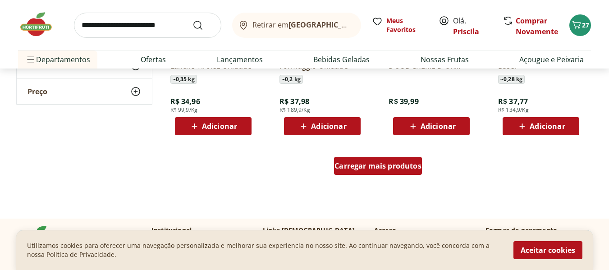
click at [360, 164] on span "Carregar mais produtos" at bounding box center [377, 165] width 87 height 7
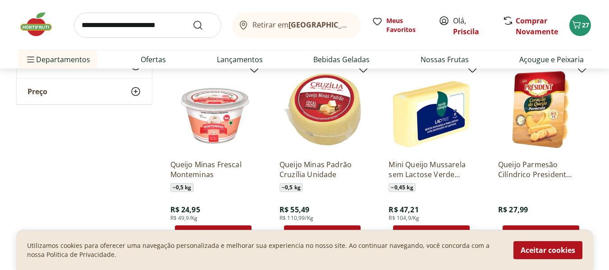
scroll to position [1487, 0]
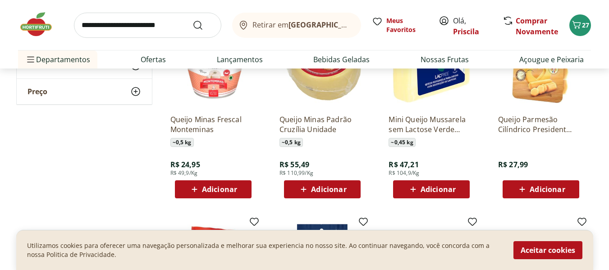
click at [438, 187] on span "Adicionar" at bounding box center [438, 189] width 35 height 7
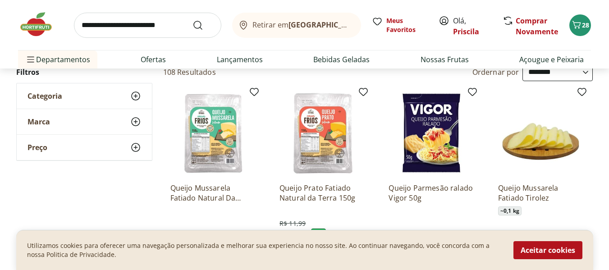
scroll to position [0, 0]
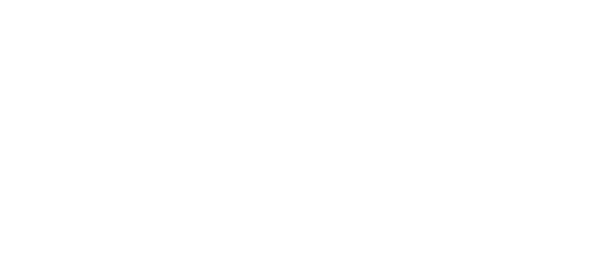
select select "**********"
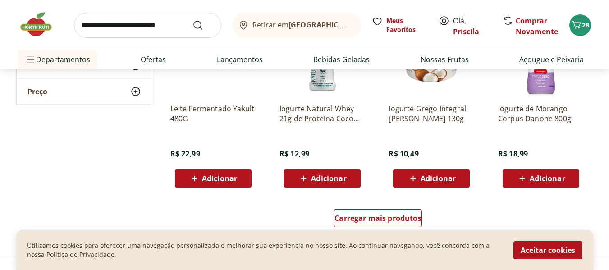
scroll to position [586, 0]
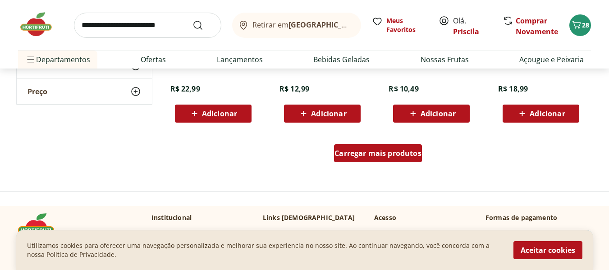
click at [354, 146] on div "Carregar mais produtos" at bounding box center [378, 153] width 88 height 18
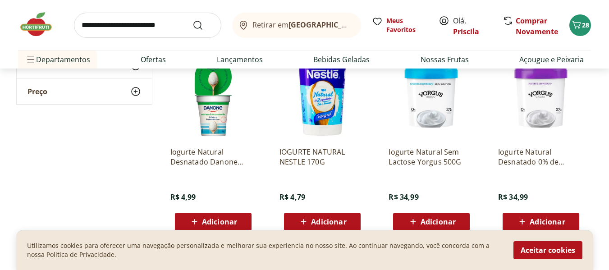
scroll to position [1082, 0]
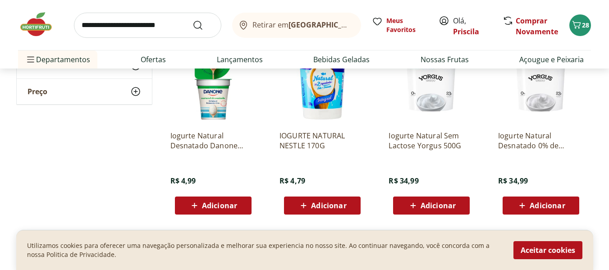
click at [418, 206] on icon at bounding box center [412, 205] width 11 height 11
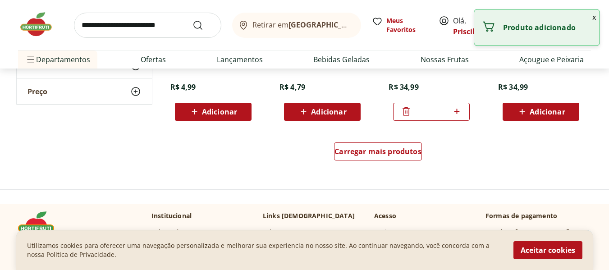
scroll to position [1172, 0]
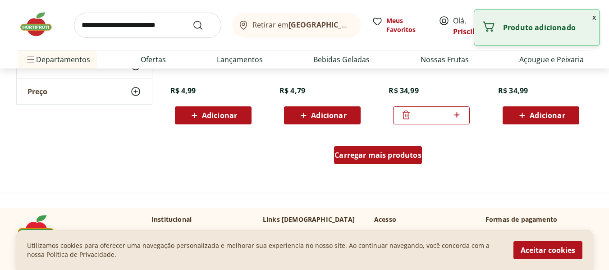
click at [354, 152] on span "Carregar mais produtos" at bounding box center [377, 154] width 87 height 7
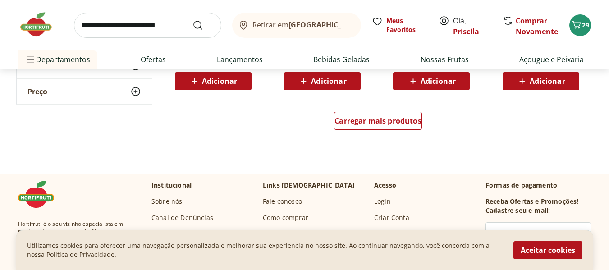
scroll to position [1803, 0]
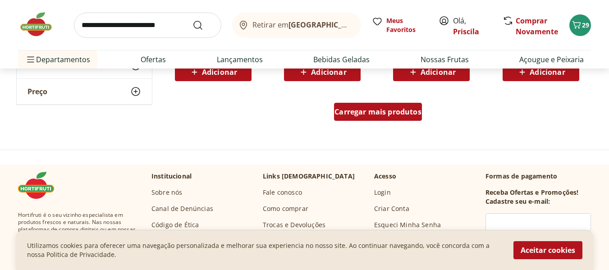
click at [341, 113] on span "Carregar mais produtos" at bounding box center [377, 111] width 87 height 7
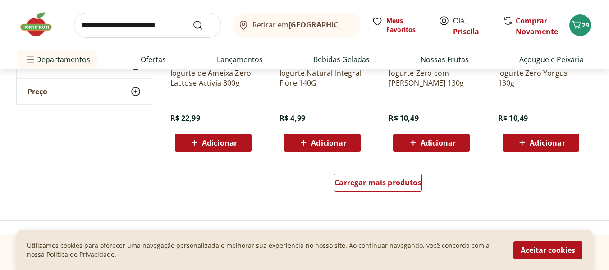
scroll to position [2344, 0]
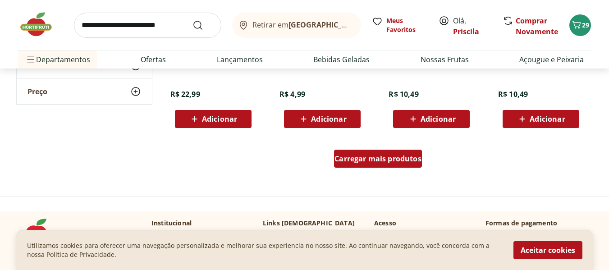
click at [343, 153] on div "Carregar mais produtos" at bounding box center [378, 159] width 88 height 18
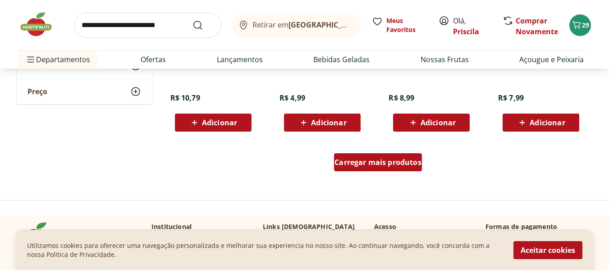
scroll to position [2930, 0]
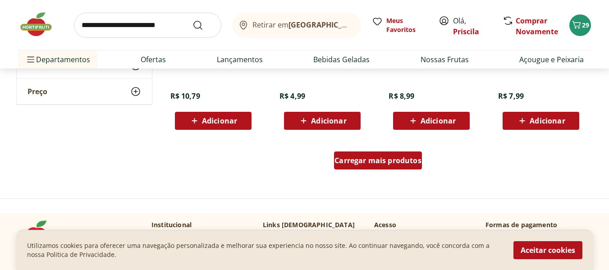
click at [343, 153] on div "Carregar mais produtos" at bounding box center [378, 160] width 88 height 18
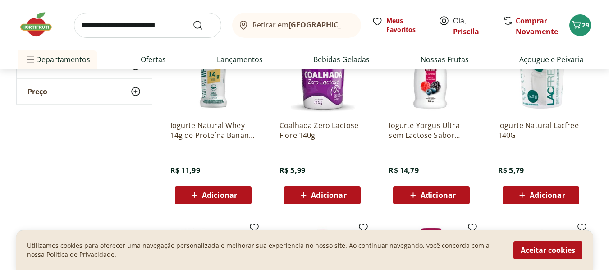
scroll to position [3245, 0]
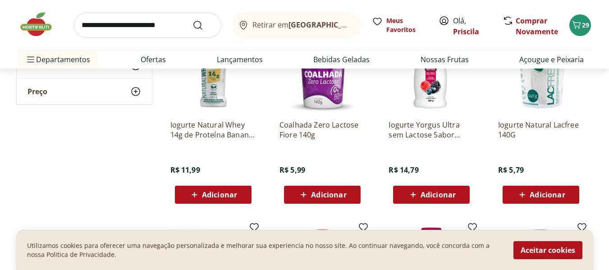
click at [320, 192] on span "Adicionar" at bounding box center [328, 194] width 35 height 7
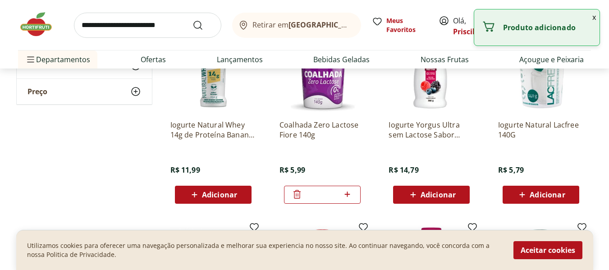
click at [349, 193] on icon at bounding box center [347, 194] width 11 height 11
type input "*"
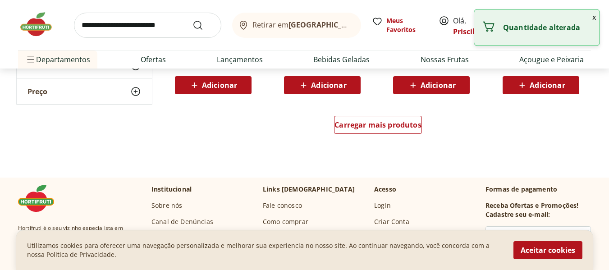
scroll to position [3561, 0]
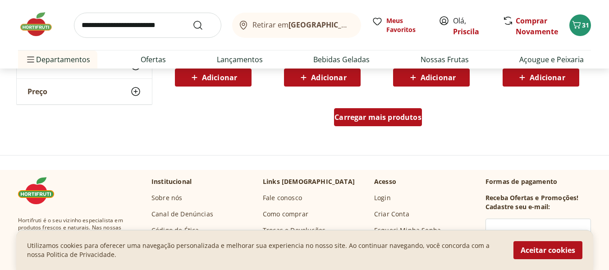
click at [351, 111] on div "Carregar mais produtos" at bounding box center [378, 117] width 88 height 18
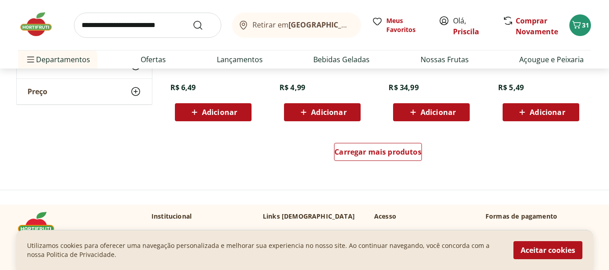
scroll to position [4192, 0]
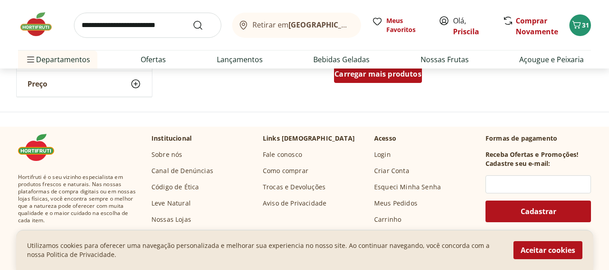
click at [349, 79] on div "Carregar mais produtos" at bounding box center [378, 74] width 88 height 18
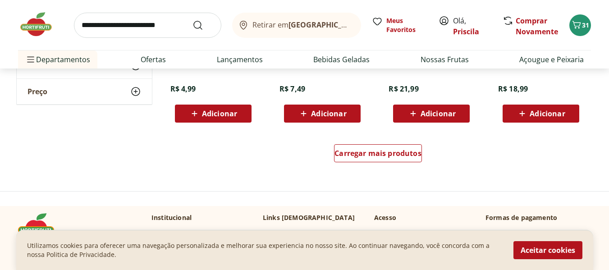
scroll to position [4733, 0]
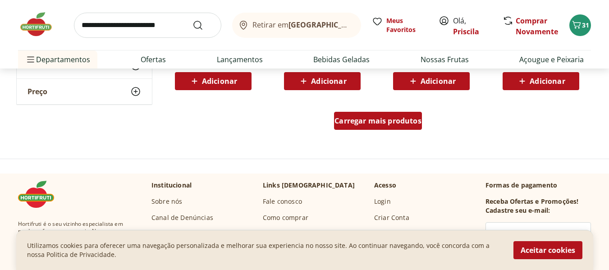
click at [347, 117] on span "Carregar mais produtos" at bounding box center [377, 120] width 87 height 7
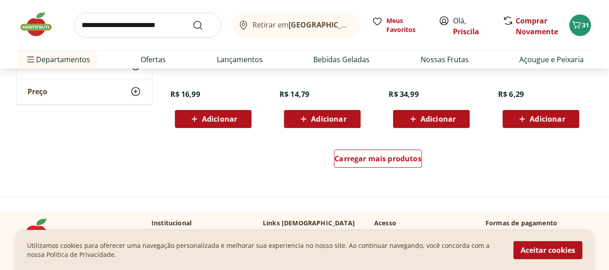
scroll to position [5274, 0]
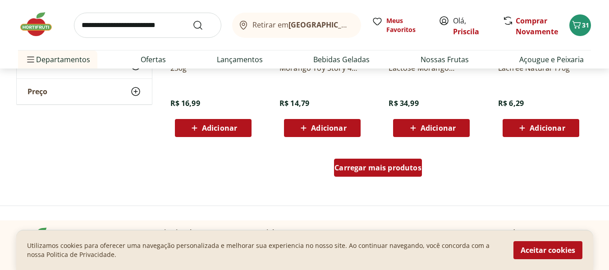
click at [348, 166] on span "Carregar mais produtos" at bounding box center [377, 167] width 87 height 7
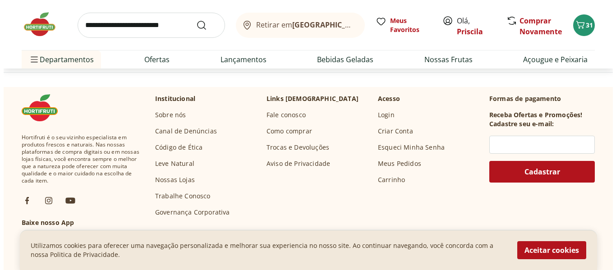
scroll to position [5815, 0]
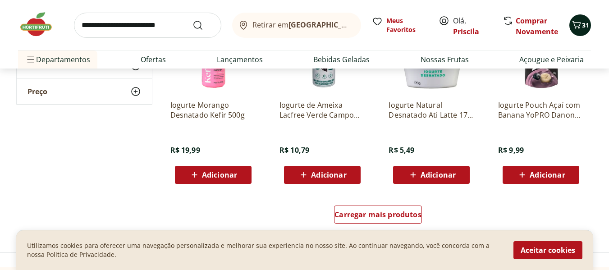
click at [575, 21] on icon "Carrinho" at bounding box center [576, 24] width 11 height 11
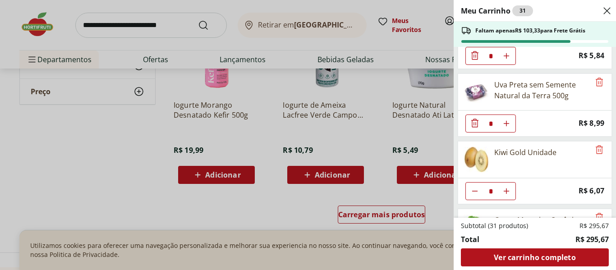
scroll to position [90, 0]
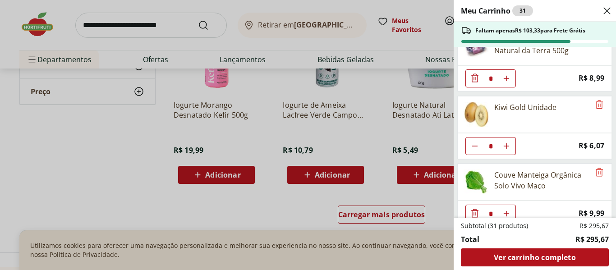
click at [511, 146] on button "Aumentar Quantidade" at bounding box center [506, 146] width 18 height 18
type input "*"
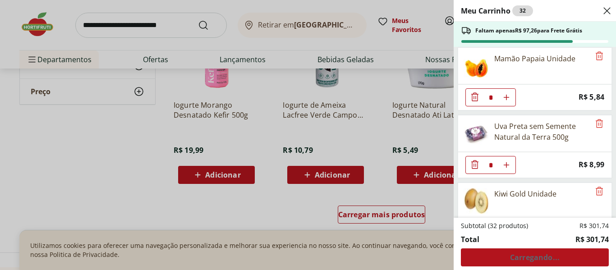
scroll to position [0, 0]
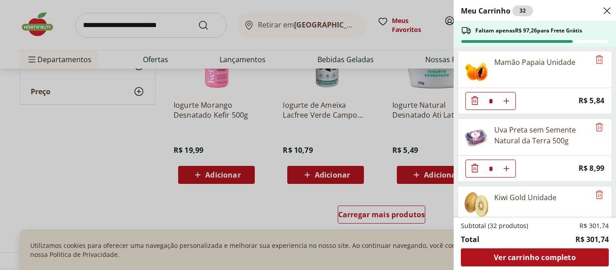
click at [508, 104] on icon "Aumentar Quantidade" at bounding box center [506, 100] width 7 height 7
type input "*"
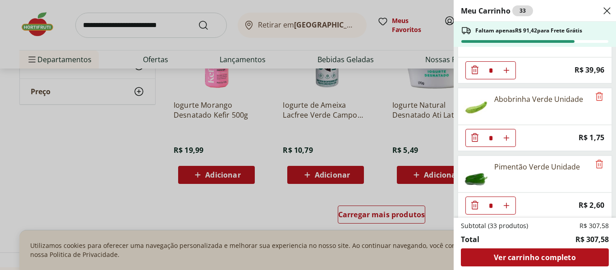
scroll to position [586, 0]
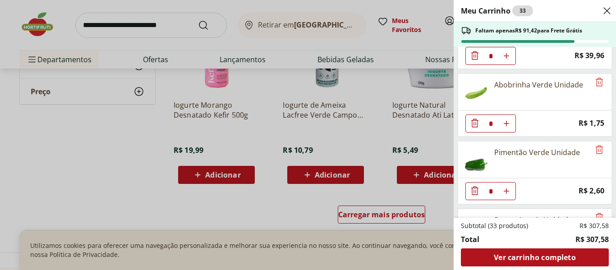
click at [505, 190] on icon "Aumentar Quantidade" at bounding box center [506, 191] width 7 height 7
type input "*"
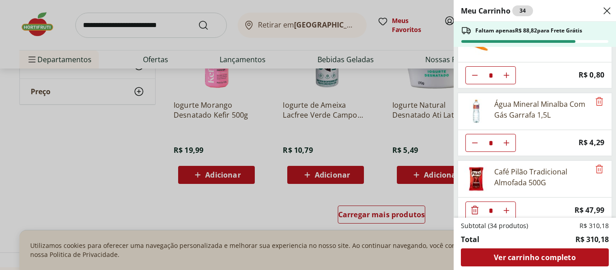
scroll to position [856, 0]
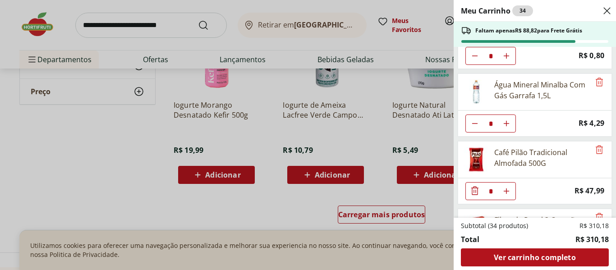
click at [510, 124] on button "Aumentar Quantidade" at bounding box center [506, 123] width 18 height 18
type input "*"
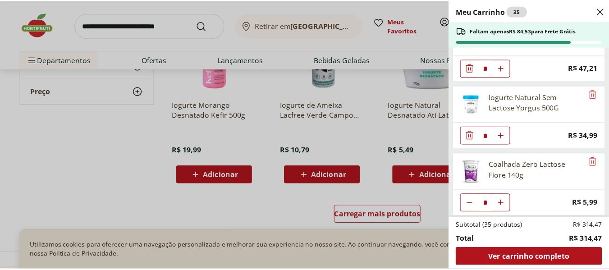
scroll to position [1185, 0]
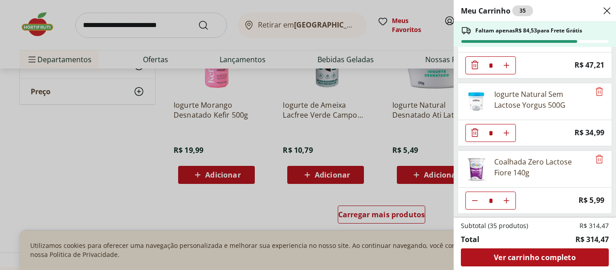
click at [609, 11] on icon "Close" at bounding box center [606, 10] width 11 height 11
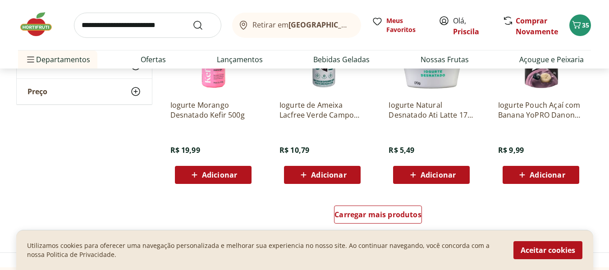
click at [128, 31] on input "search" at bounding box center [147, 25] width 147 height 25
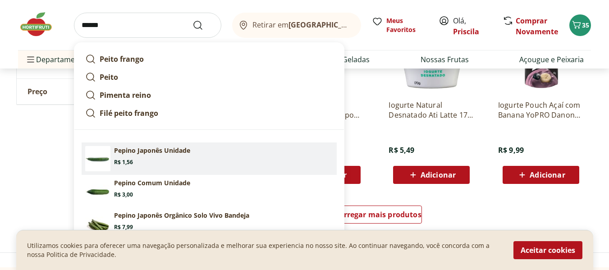
click at [144, 150] on p "Pepino Japonês Unidade" at bounding box center [152, 150] width 76 height 9
type input "**********"
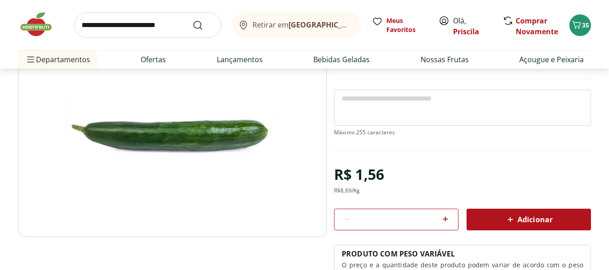
scroll to position [90, 0]
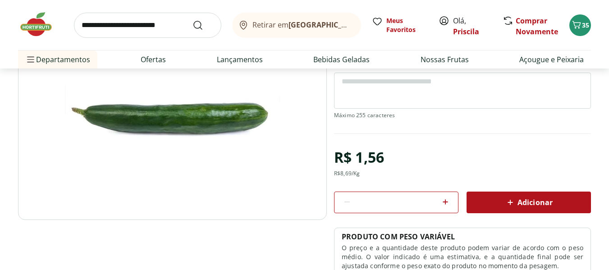
click at [540, 195] on div "Adicionar" at bounding box center [529, 202] width 110 height 16
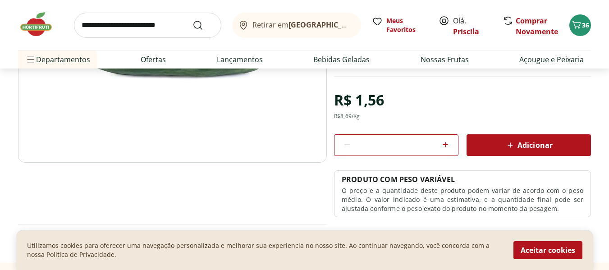
scroll to position [0, 0]
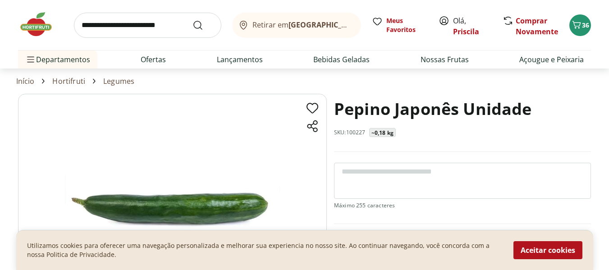
click at [153, 27] on input "search" at bounding box center [147, 25] width 147 height 25
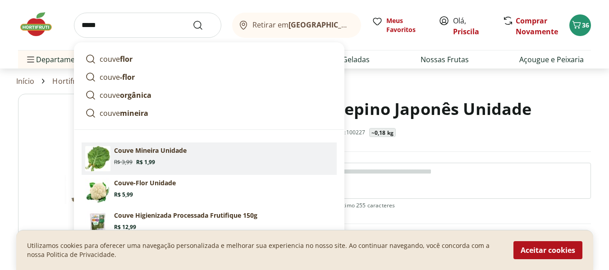
click at [133, 151] on p "Couve Mineira Unidade" at bounding box center [150, 150] width 73 height 9
type input "**********"
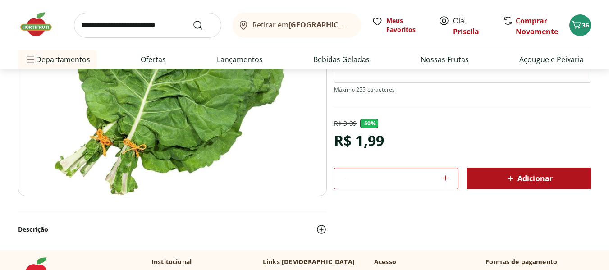
scroll to position [135, 0]
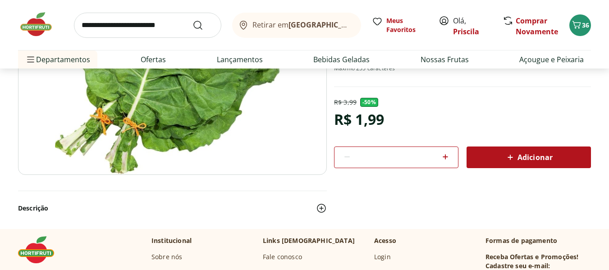
click at [520, 161] on span "Adicionar" at bounding box center [529, 157] width 48 height 11
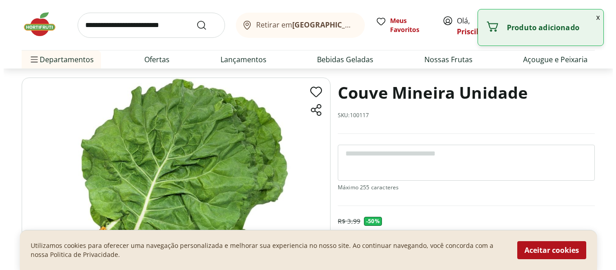
scroll to position [0, 0]
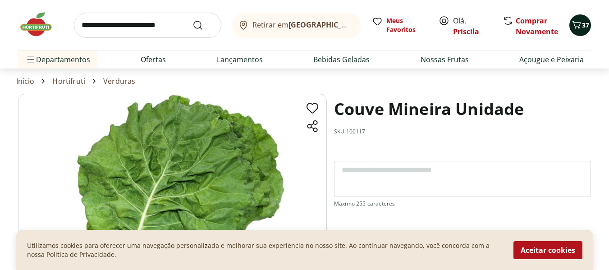
click at [581, 25] on icon "Carrinho" at bounding box center [576, 24] width 11 height 11
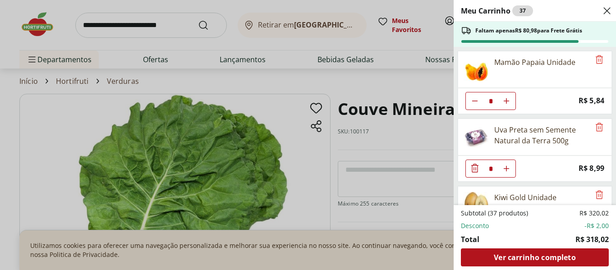
click at [609, 11] on icon "Close" at bounding box center [606, 10] width 11 height 11
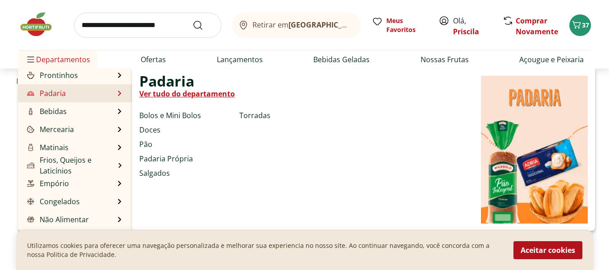
scroll to position [90, 0]
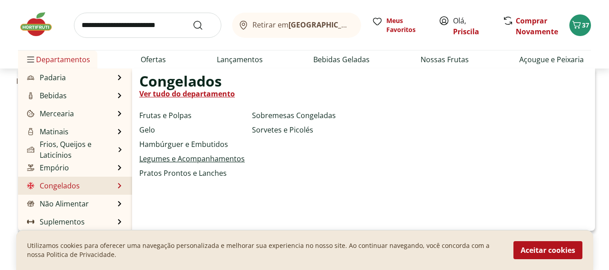
click at [174, 160] on link "Legumes e Acompanhamentos" at bounding box center [191, 158] width 105 height 11
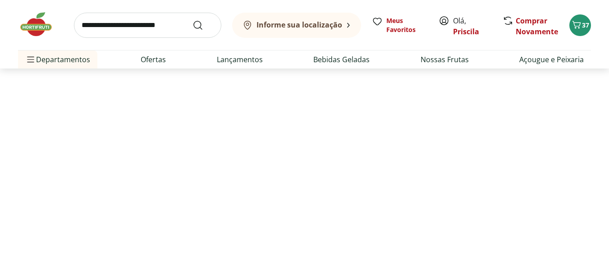
select select "**********"
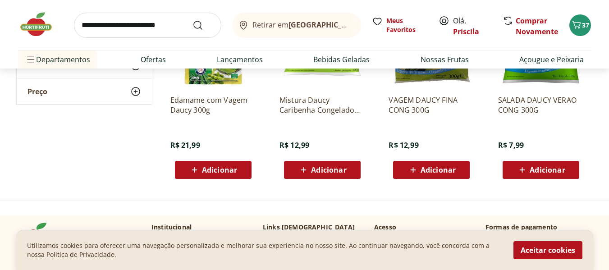
scroll to position [496, 0]
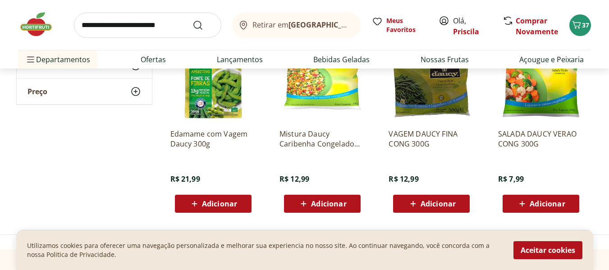
click at [132, 34] on input "search" at bounding box center [147, 25] width 147 height 25
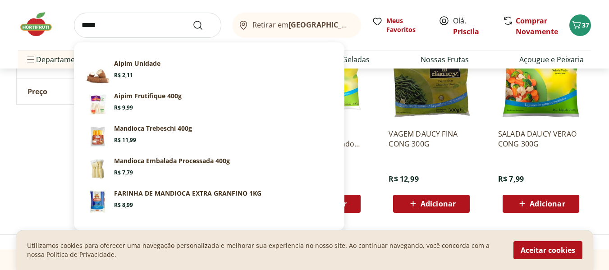
type input "*****"
click at [192, 20] on button "Submit Search" at bounding box center [203, 25] width 22 height 11
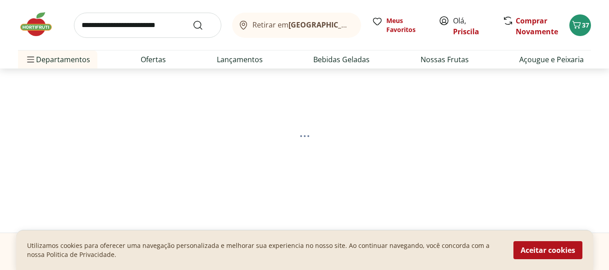
select select "**********"
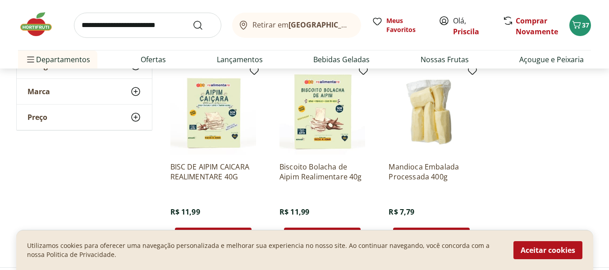
scroll to position [541, 0]
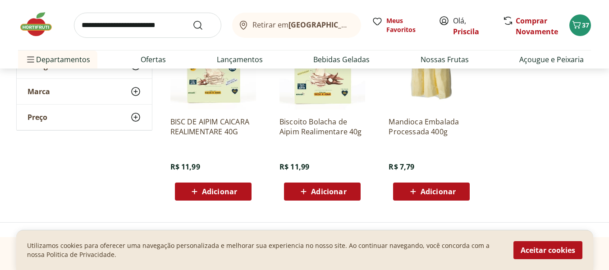
click at [425, 191] on span "Adicionar" at bounding box center [438, 191] width 35 height 7
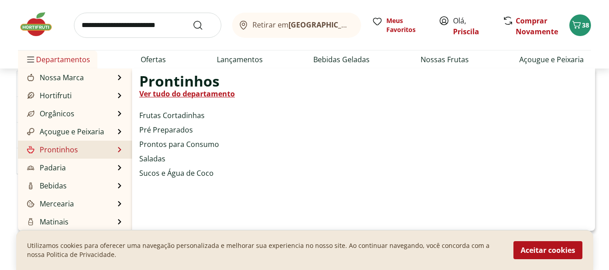
scroll to position [45, 0]
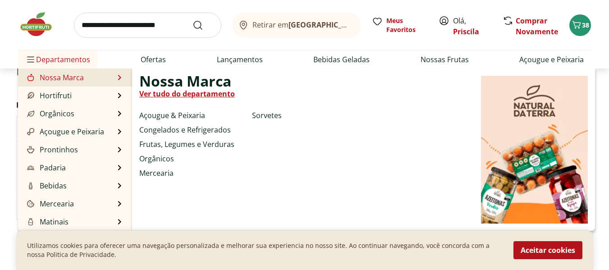
click at [174, 93] on link "Ver tudo do departamento" at bounding box center [187, 93] width 96 height 11
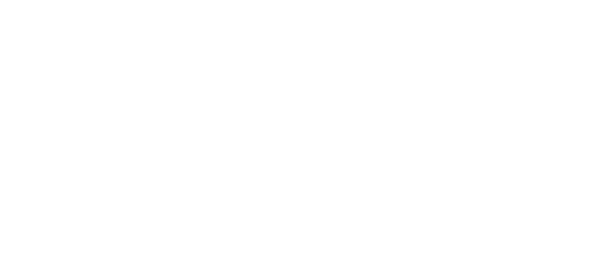
select select "**********"
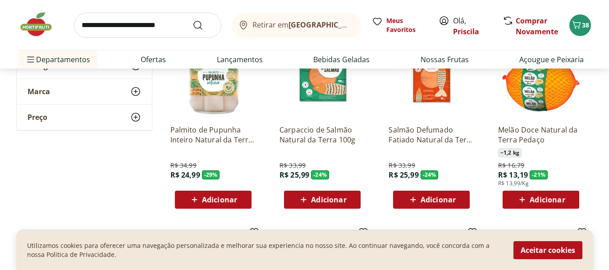
scroll to position [316, 0]
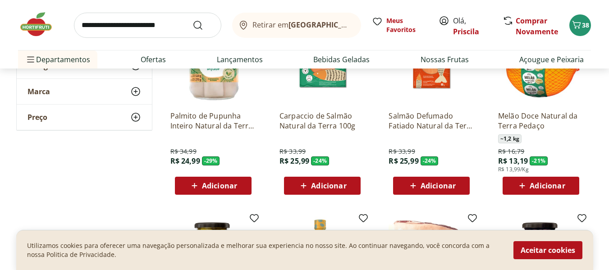
click at [186, 189] on div "Adicionar" at bounding box center [213, 186] width 62 height 16
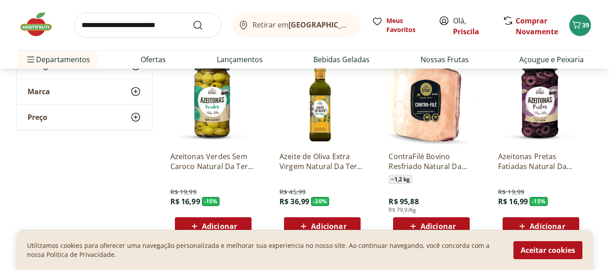
scroll to position [496, 0]
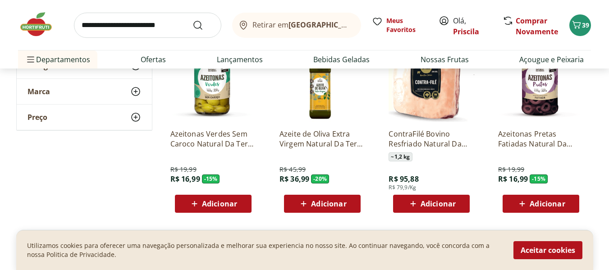
click at [556, 201] on span "Adicionar" at bounding box center [547, 203] width 35 height 7
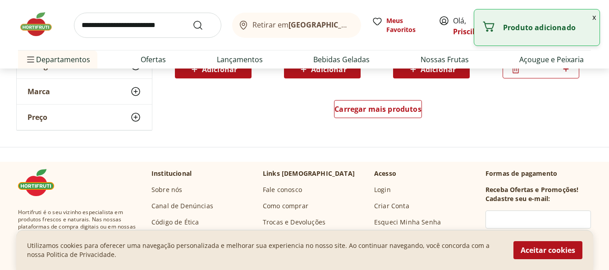
scroll to position [631, 0]
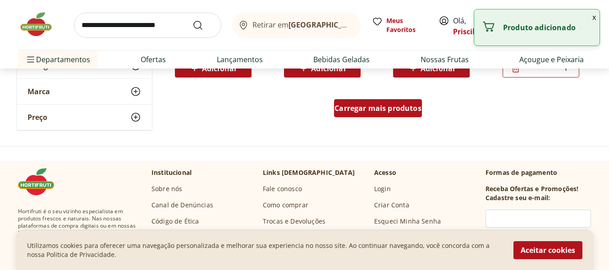
click at [369, 111] on span "Carregar mais produtos" at bounding box center [377, 108] width 87 height 7
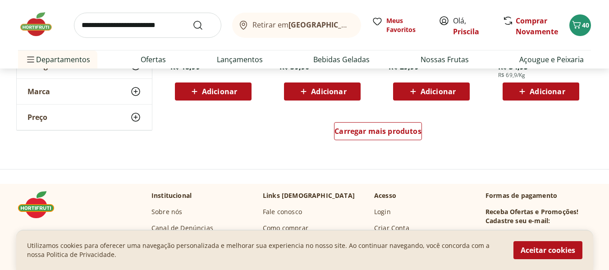
scroll to position [1217, 0]
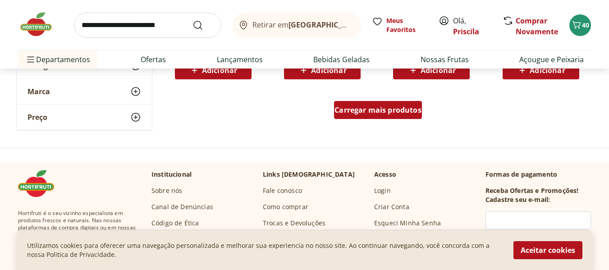
click at [367, 115] on div "Carregar mais produtos" at bounding box center [378, 110] width 88 height 18
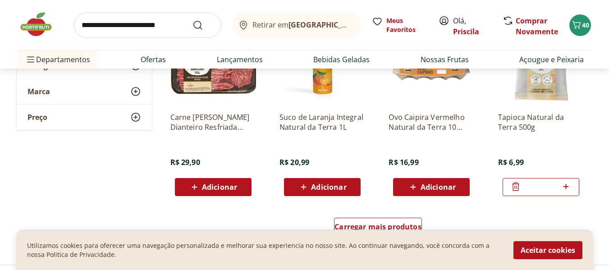
scroll to position [1713, 0]
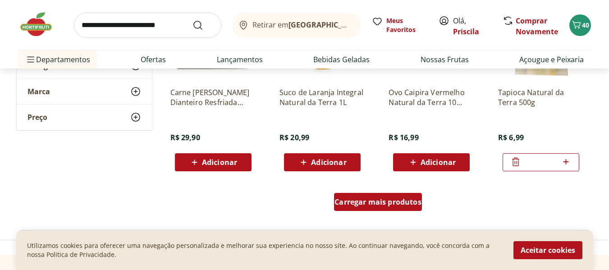
click at [349, 197] on div "Carregar mais produtos" at bounding box center [378, 202] width 88 height 18
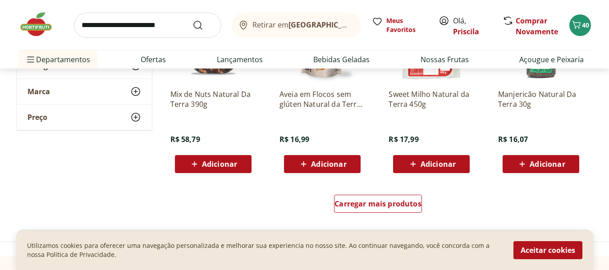
scroll to position [2344, 0]
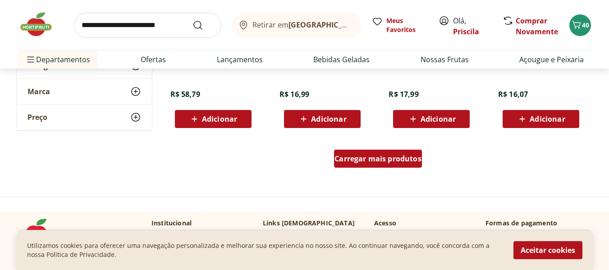
click at [357, 155] on span "Carregar mais produtos" at bounding box center [377, 158] width 87 height 7
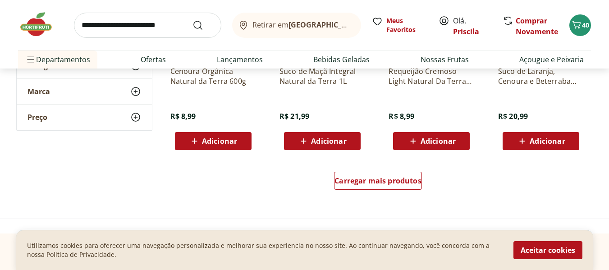
scroll to position [2930, 0]
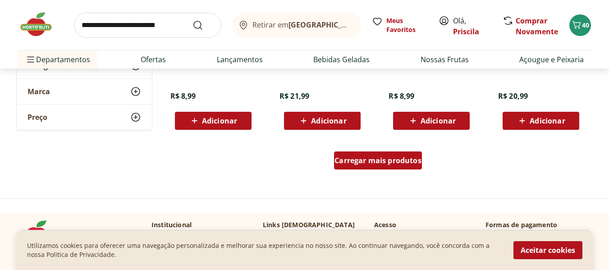
click at [346, 158] on span "Carregar mais produtos" at bounding box center [377, 160] width 87 height 7
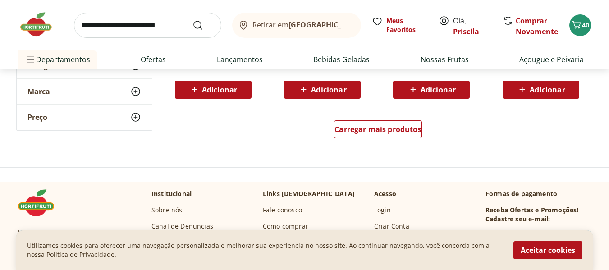
scroll to position [3561, 0]
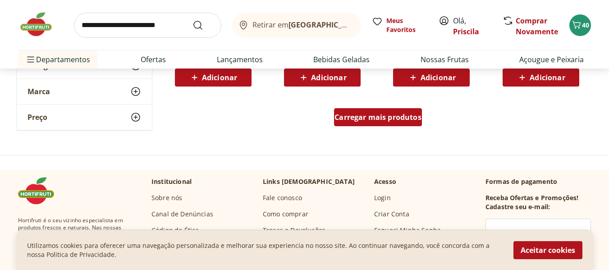
click at [371, 115] on span "Carregar mais produtos" at bounding box center [377, 117] width 87 height 7
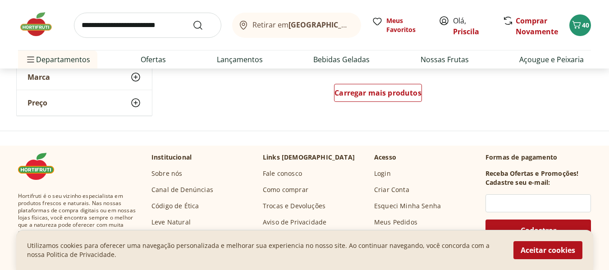
scroll to position [4192, 0]
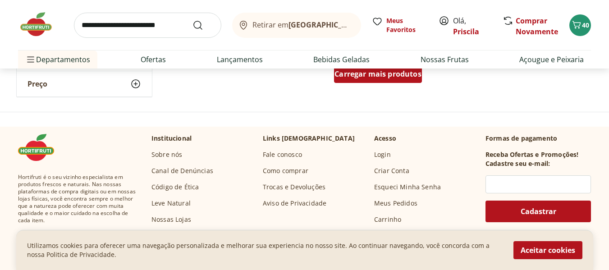
click at [365, 82] on div "Carregar mais produtos" at bounding box center [378, 74] width 88 height 18
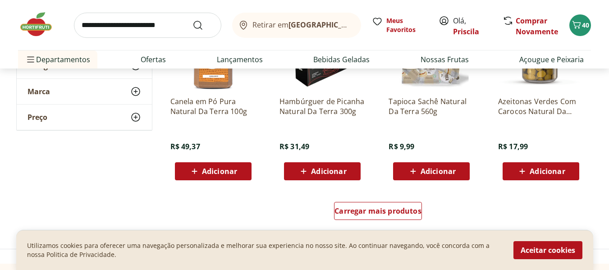
scroll to position [4688, 0]
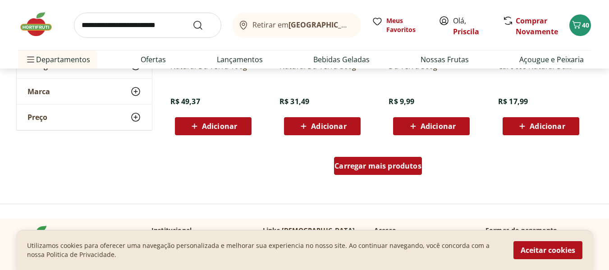
click at [348, 162] on span "Carregar mais produtos" at bounding box center [377, 165] width 87 height 7
